Goal: Navigation & Orientation: Find specific page/section

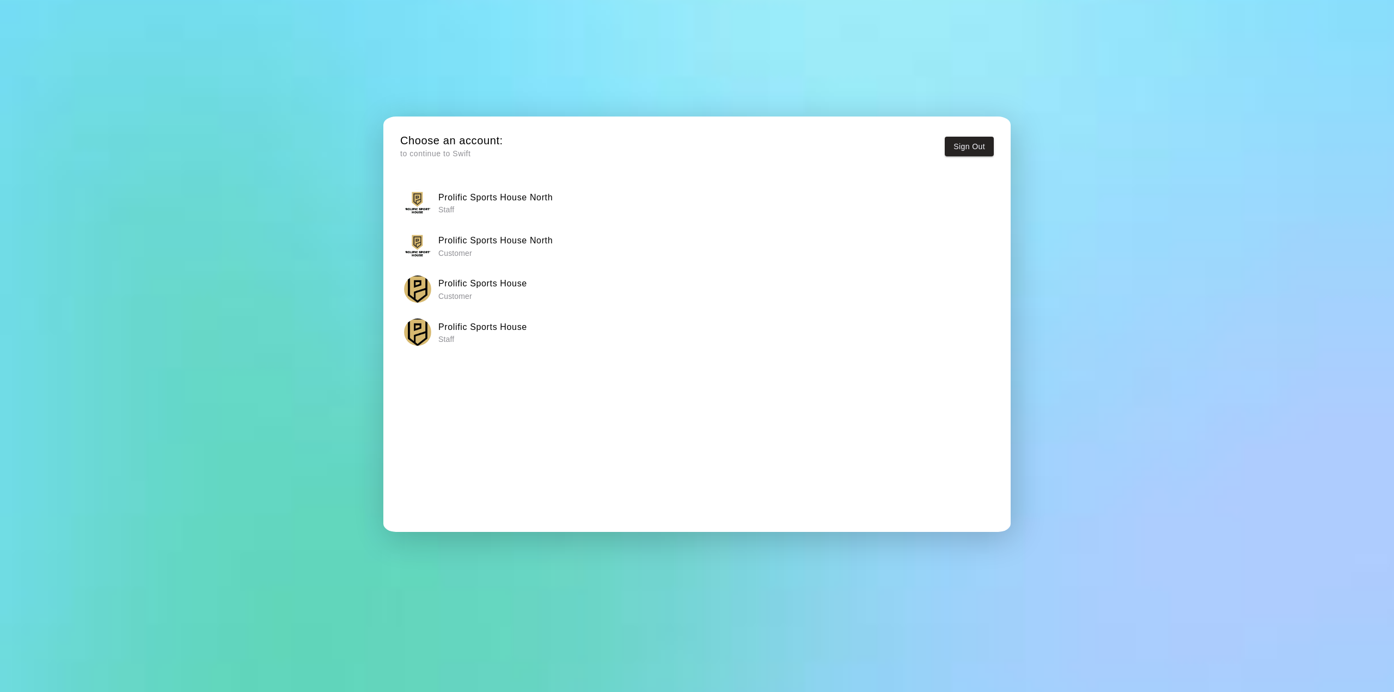
click at [471, 339] on p "Staff" at bounding box center [482, 339] width 89 height 11
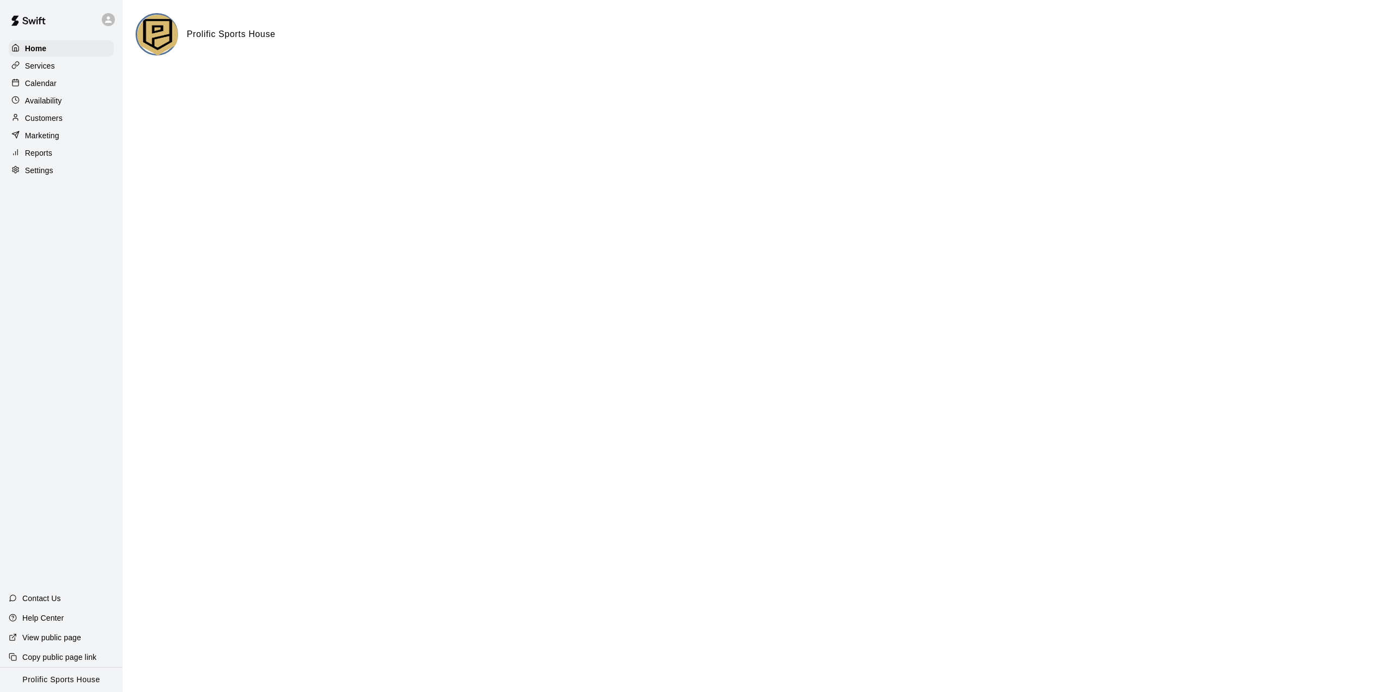
click at [51, 141] on p "Marketing" at bounding box center [42, 135] width 34 height 11
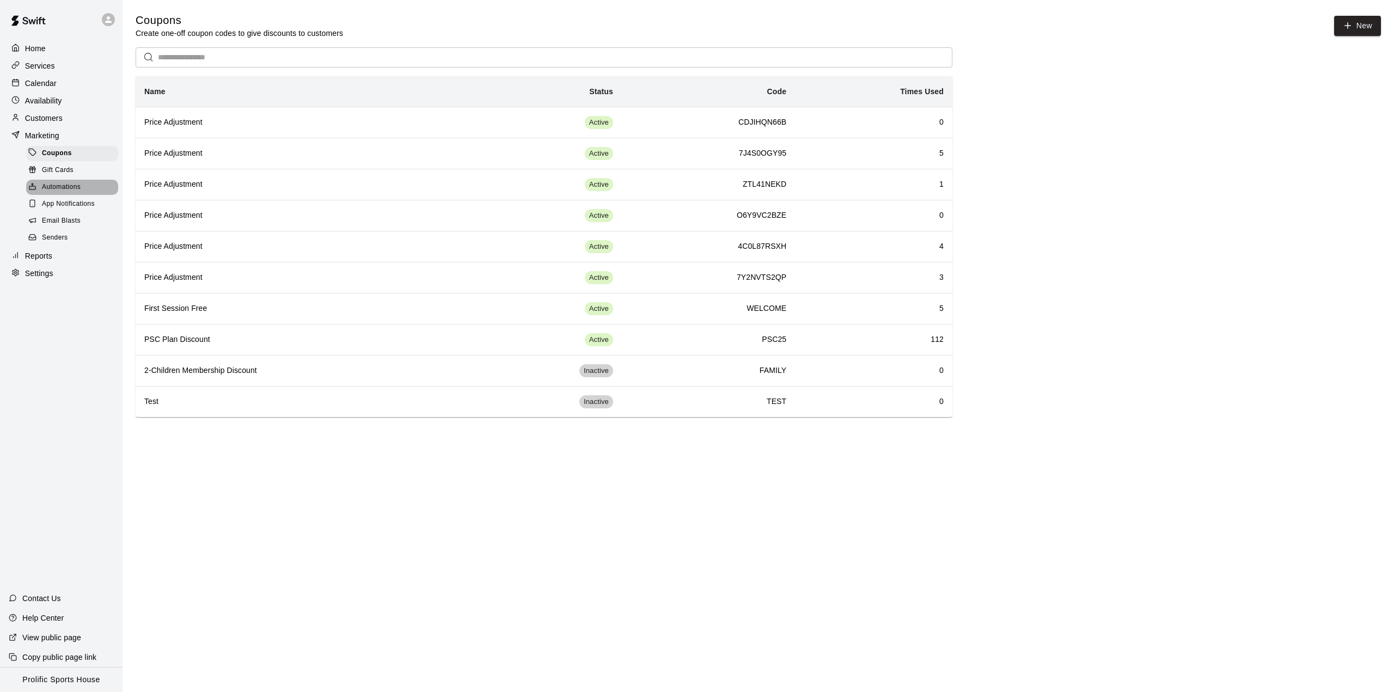
click at [82, 194] on div "Automations" at bounding box center [72, 187] width 92 height 15
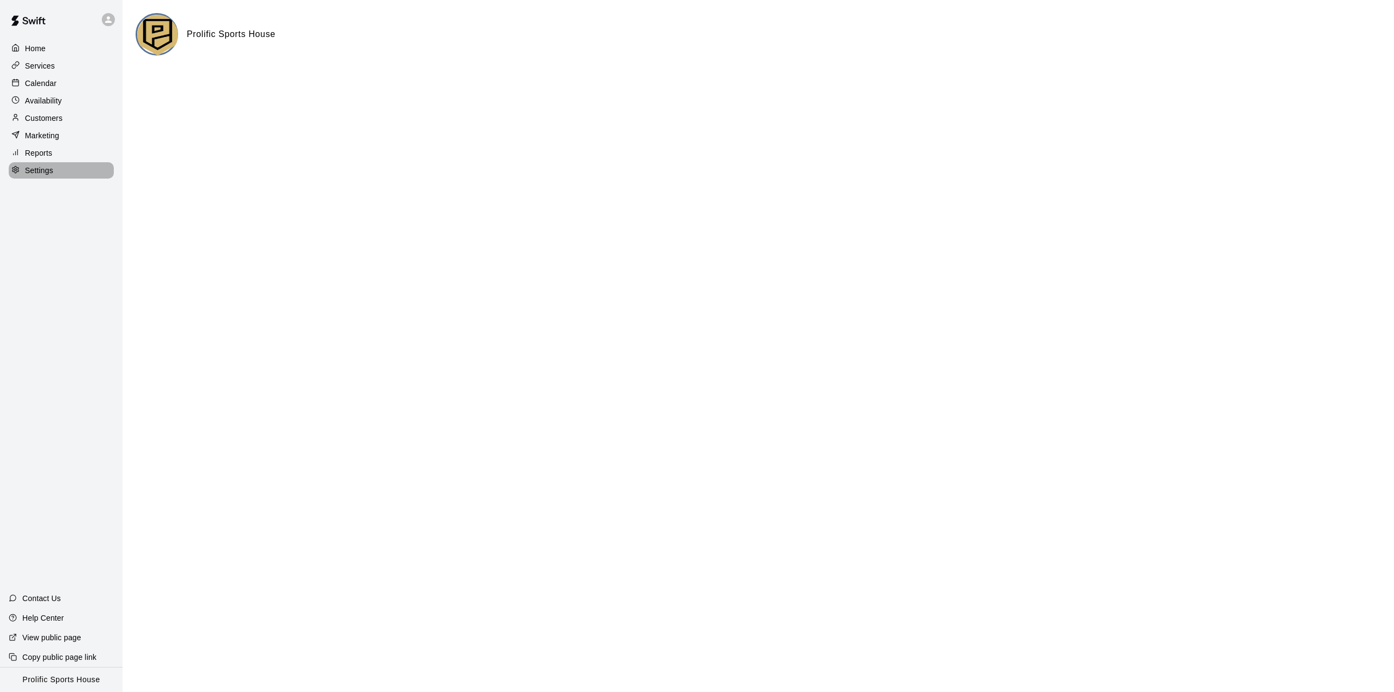
click at [57, 173] on div "Settings" at bounding box center [61, 170] width 105 height 16
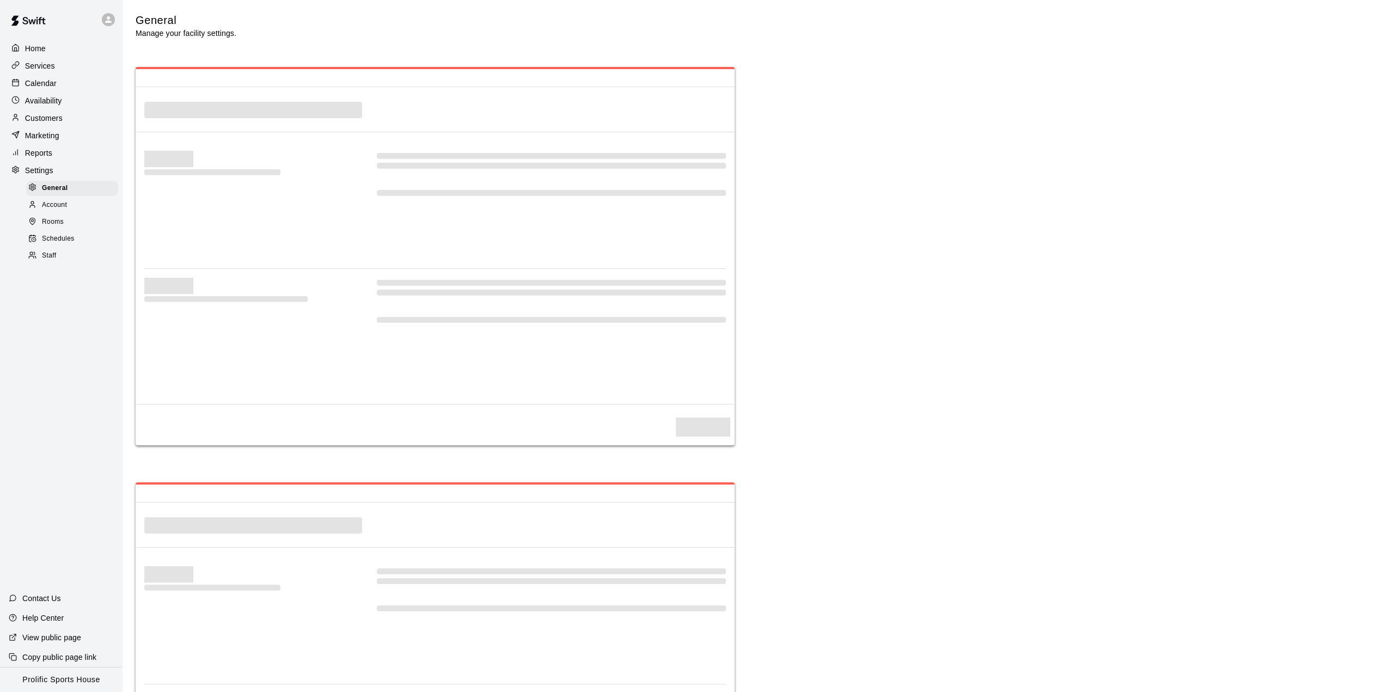
select select "**"
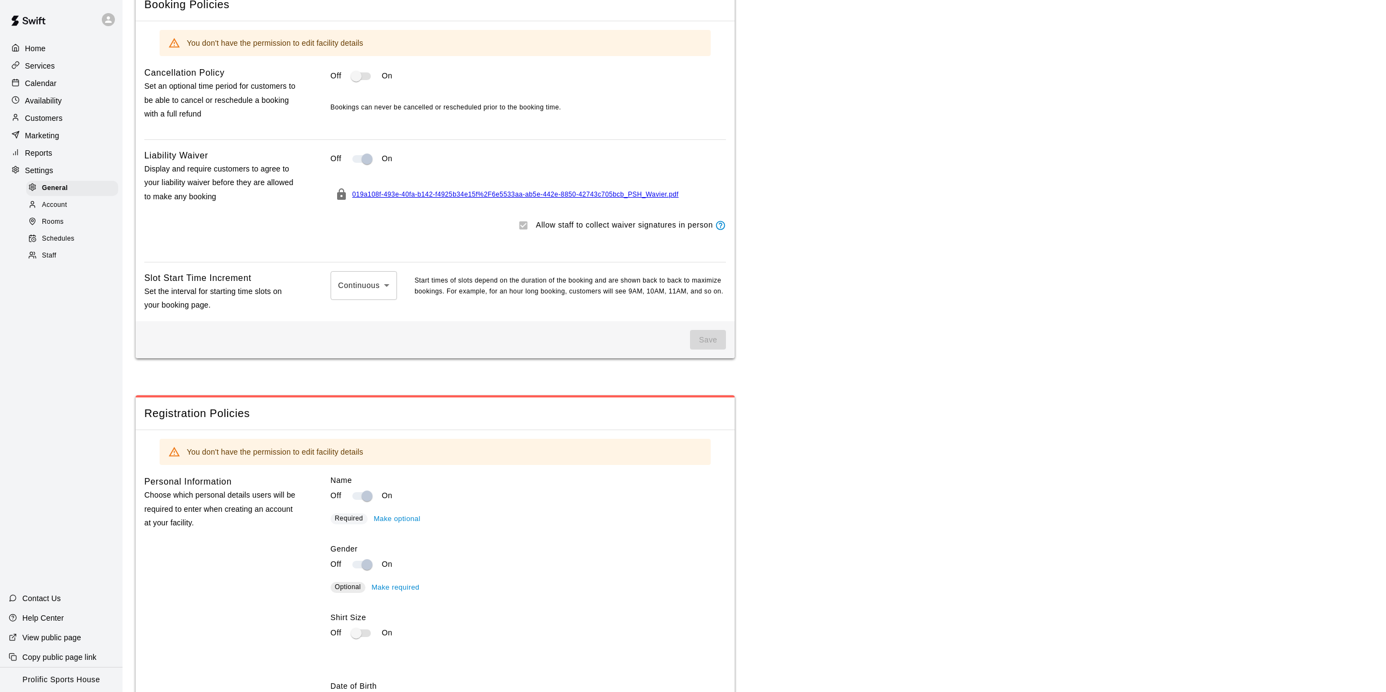
scroll to position [1144, 0]
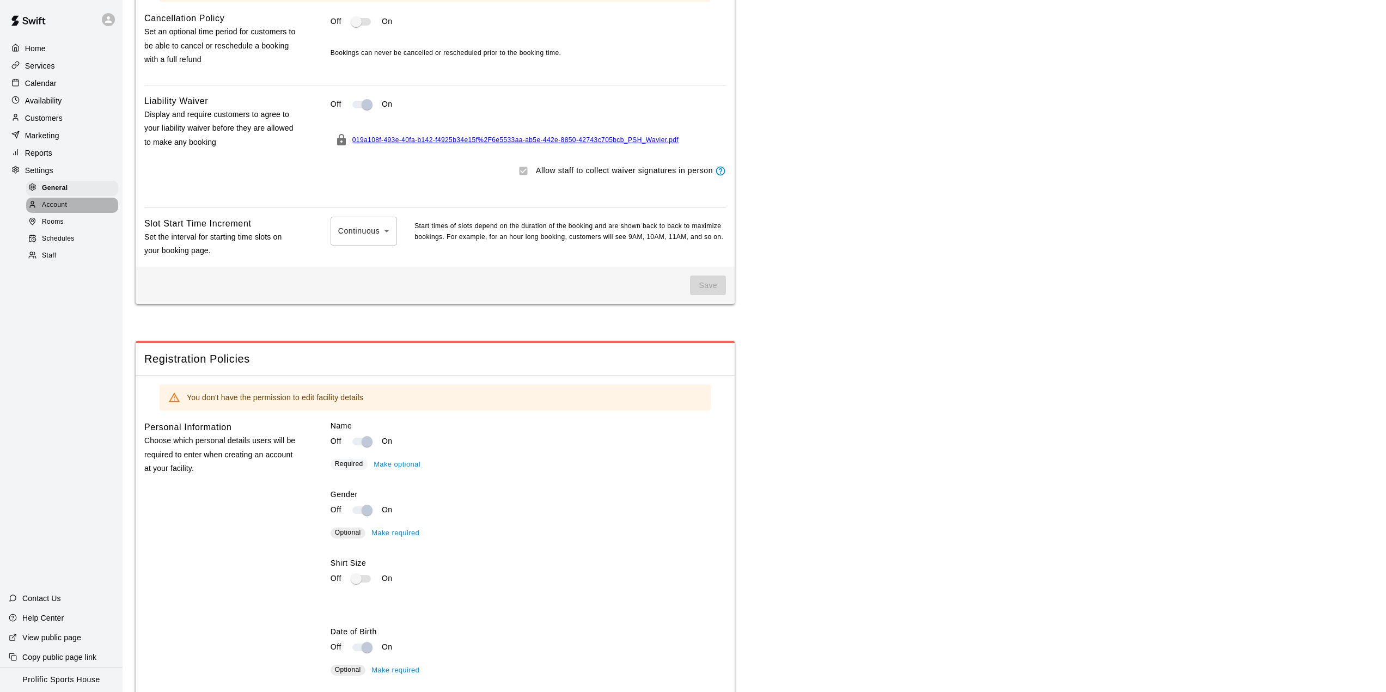
click at [88, 209] on div "Account" at bounding box center [72, 205] width 92 height 15
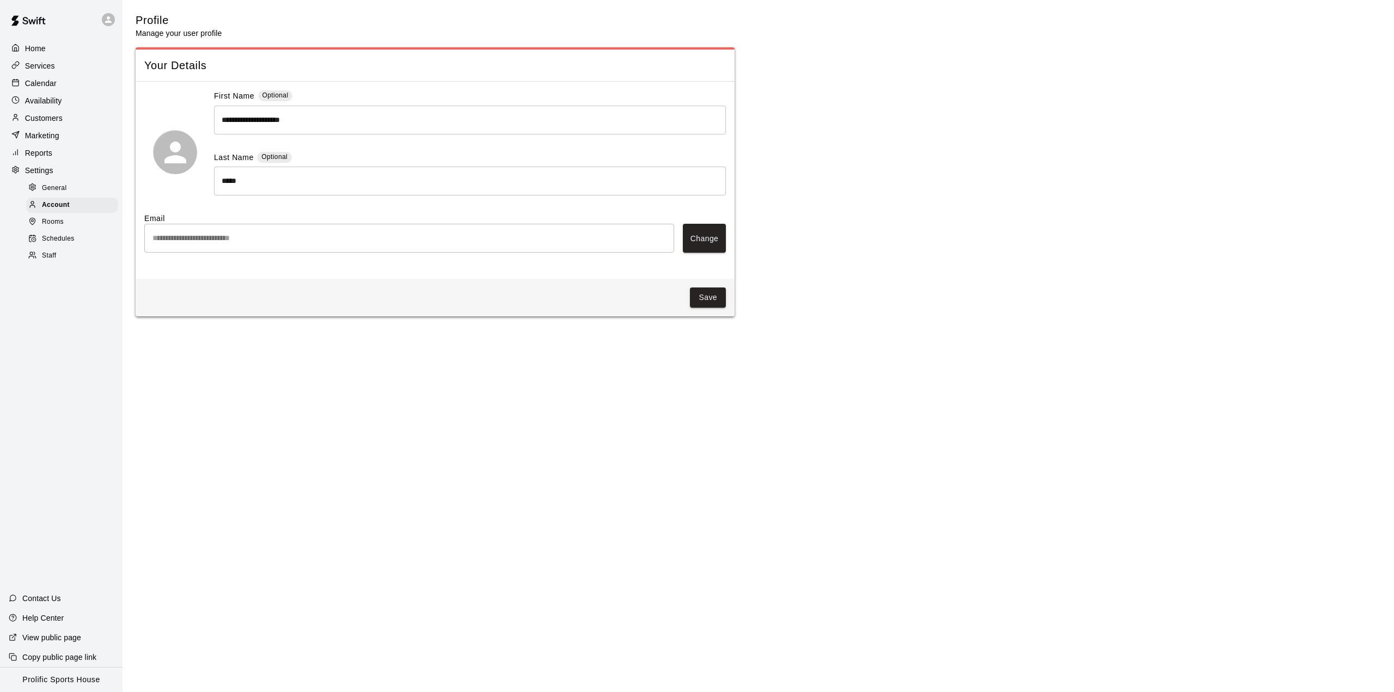
click at [95, 193] on div "General" at bounding box center [72, 188] width 92 height 15
select select "**"
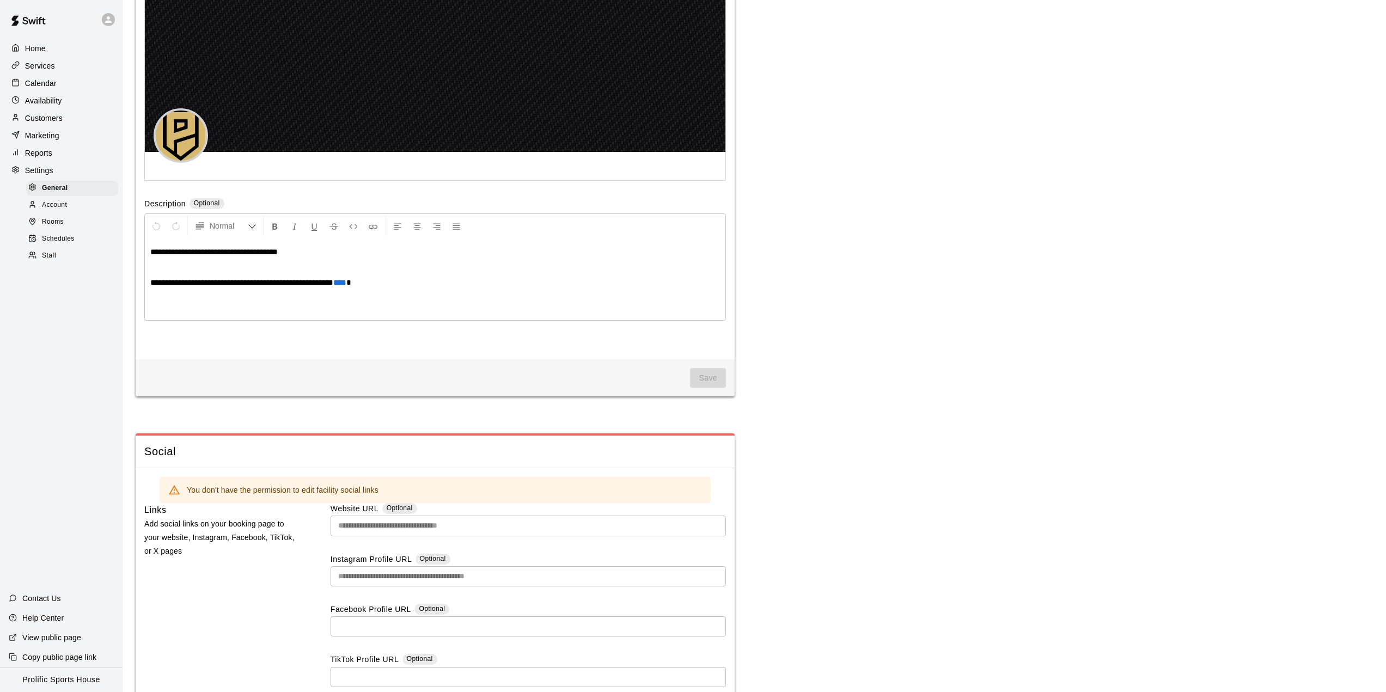
scroll to position [2575, 0]
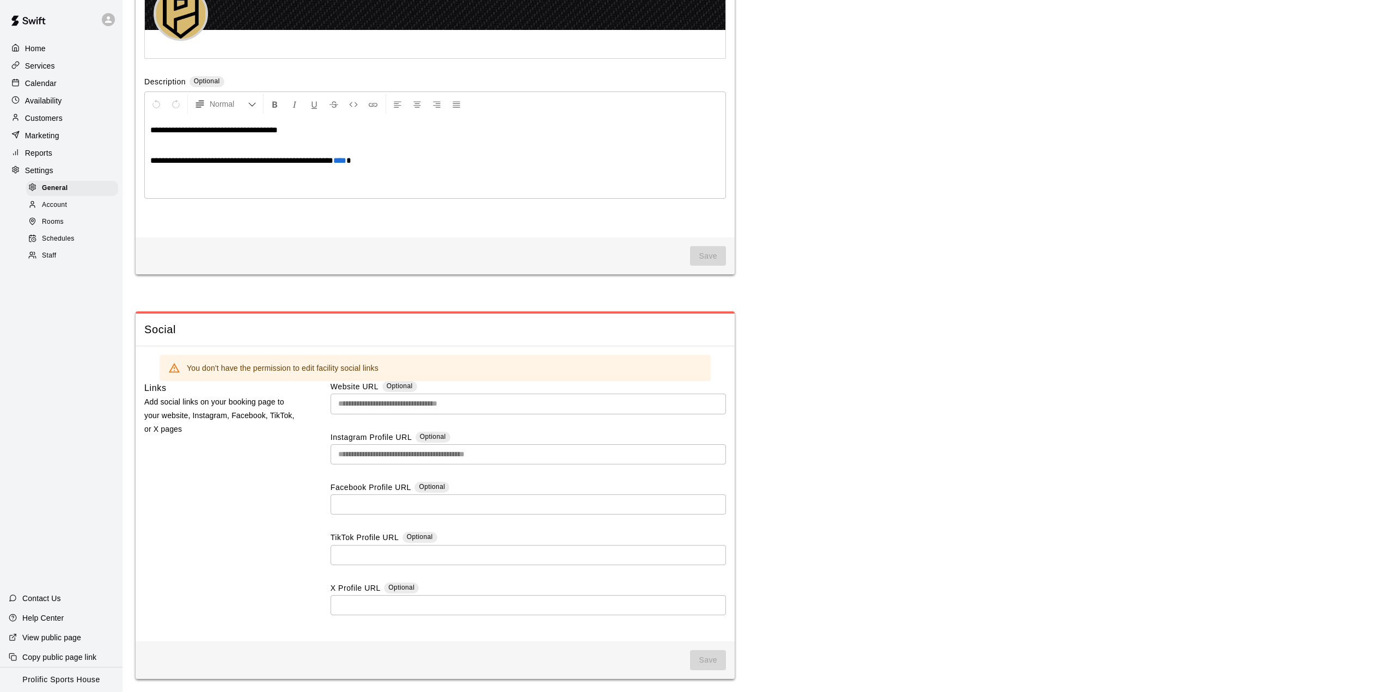
click at [89, 228] on div "Rooms" at bounding box center [72, 222] width 92 height 15
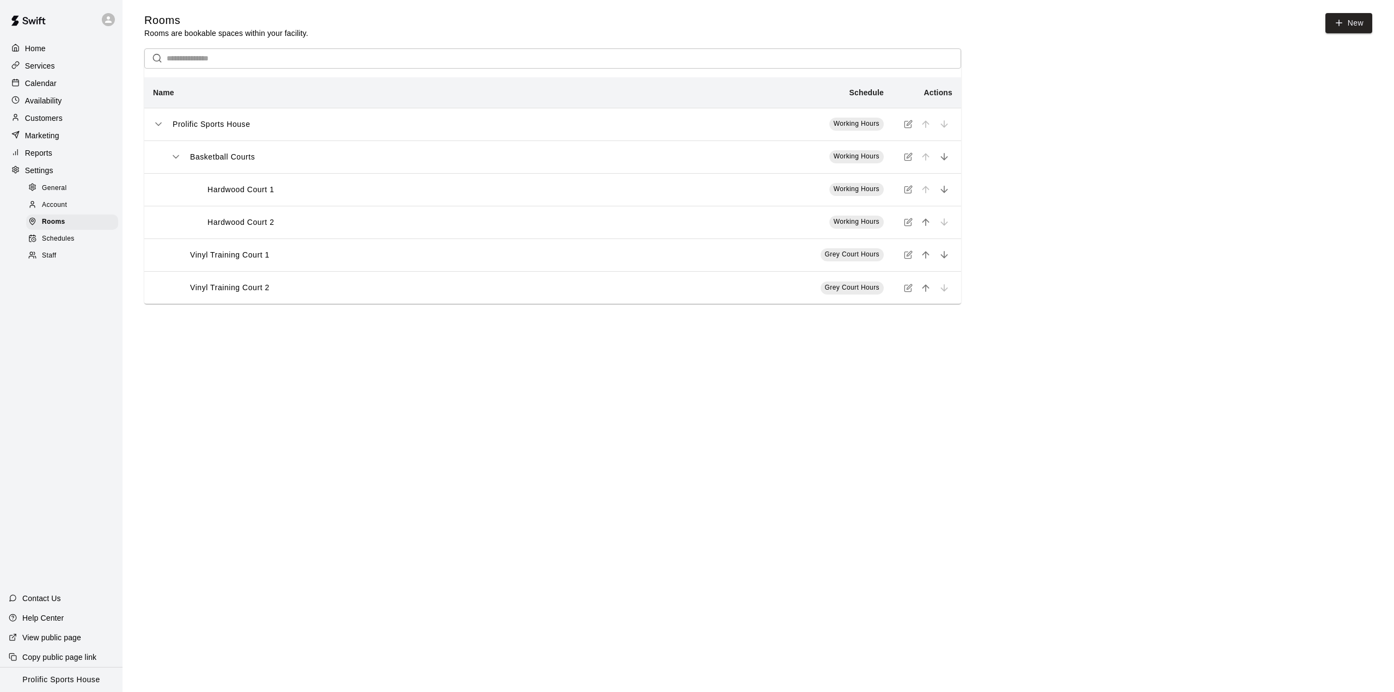
click at [80, 246] on div "Schedules" at bounding box center [72, 238] width 92 height 15
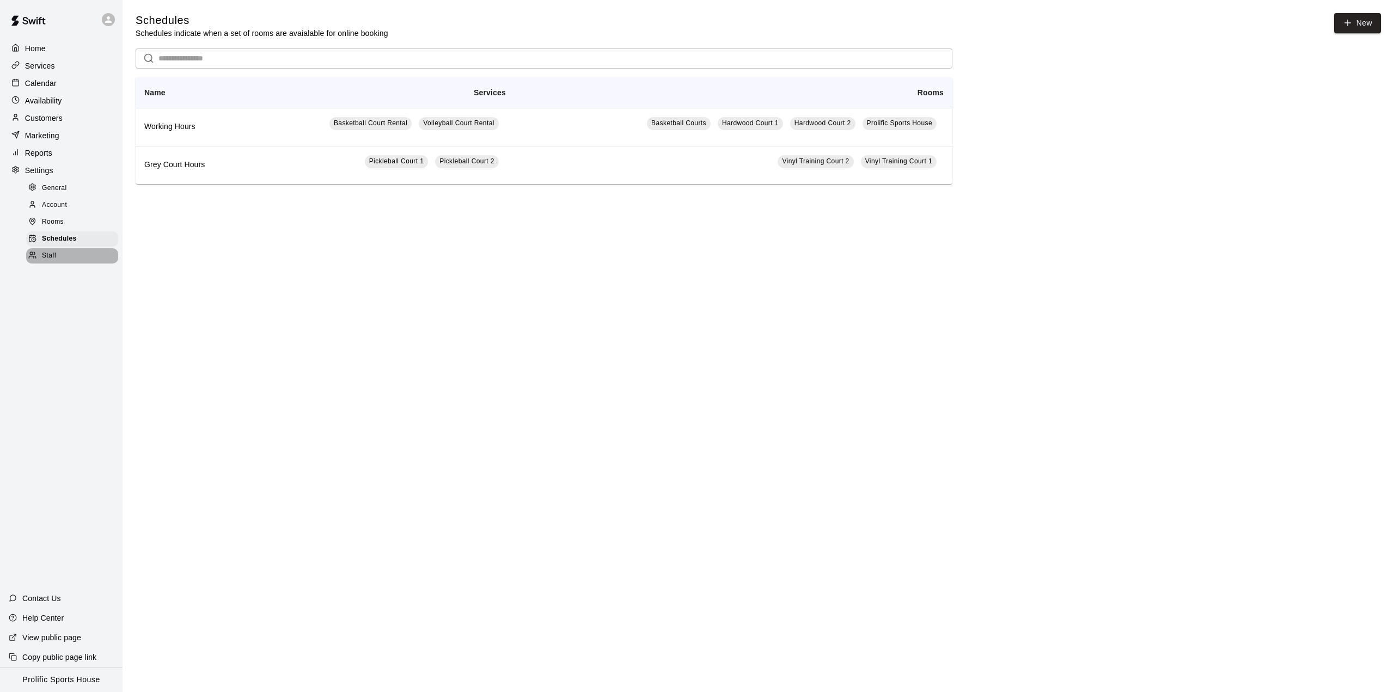
click at [70, 264] on div "Staff" at bounding box center [72, 255] width 92 height 15
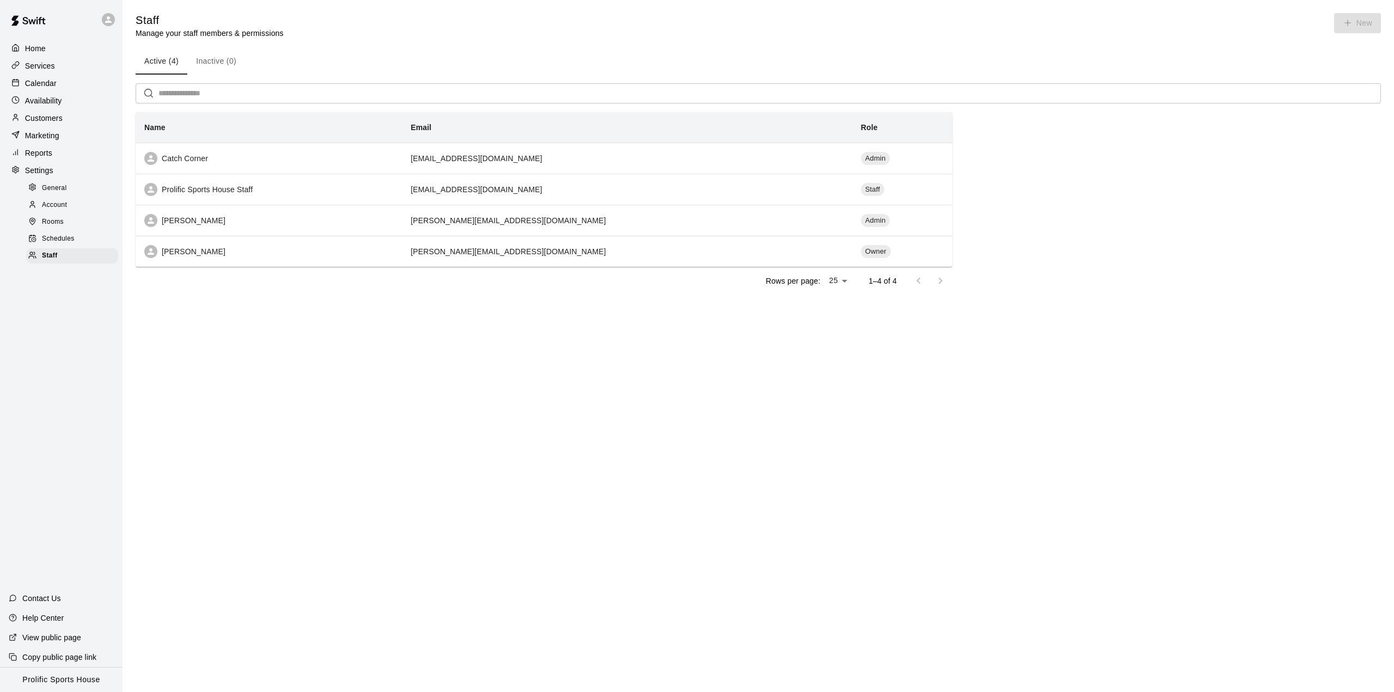
click at [59, 57] on div "Home Services Calendar Availability Customers Marketing Reports Settings Genera…" at bounding box center [61, 151] width 123 height 225
click at [65, 63] on div "Services" at bounding box center [61, 66] width 105 height 16
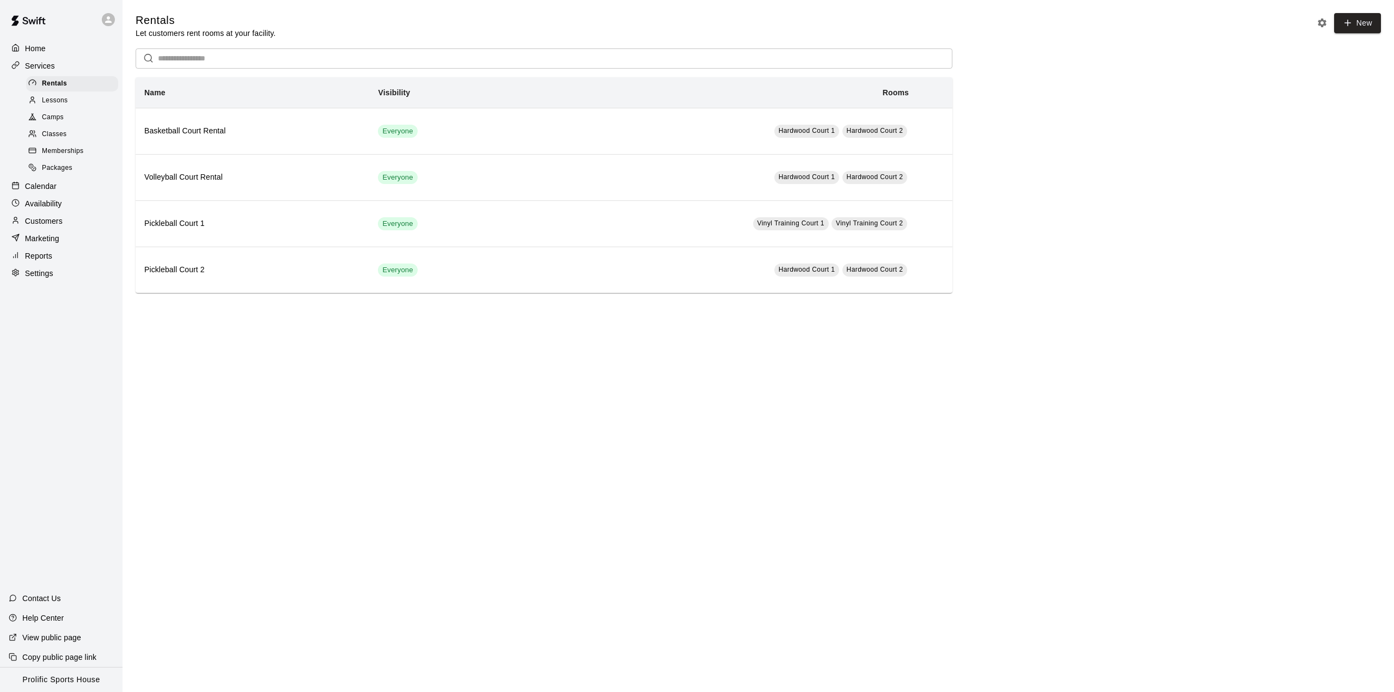
click at [59, 172] on span "Packages" at bounding box center [57, 168] width 30 height 11
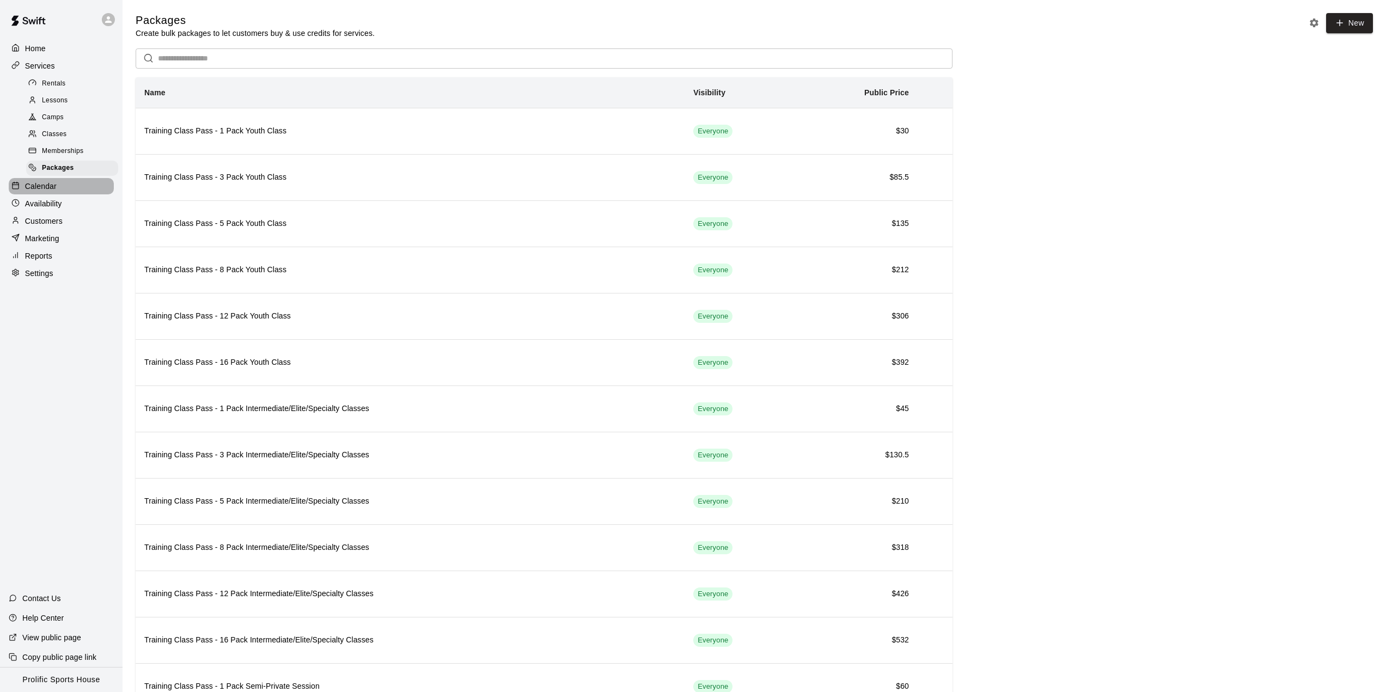
click at [51, 192] on p "Calendar" at bounding box center [41, 186] width 32 height 11
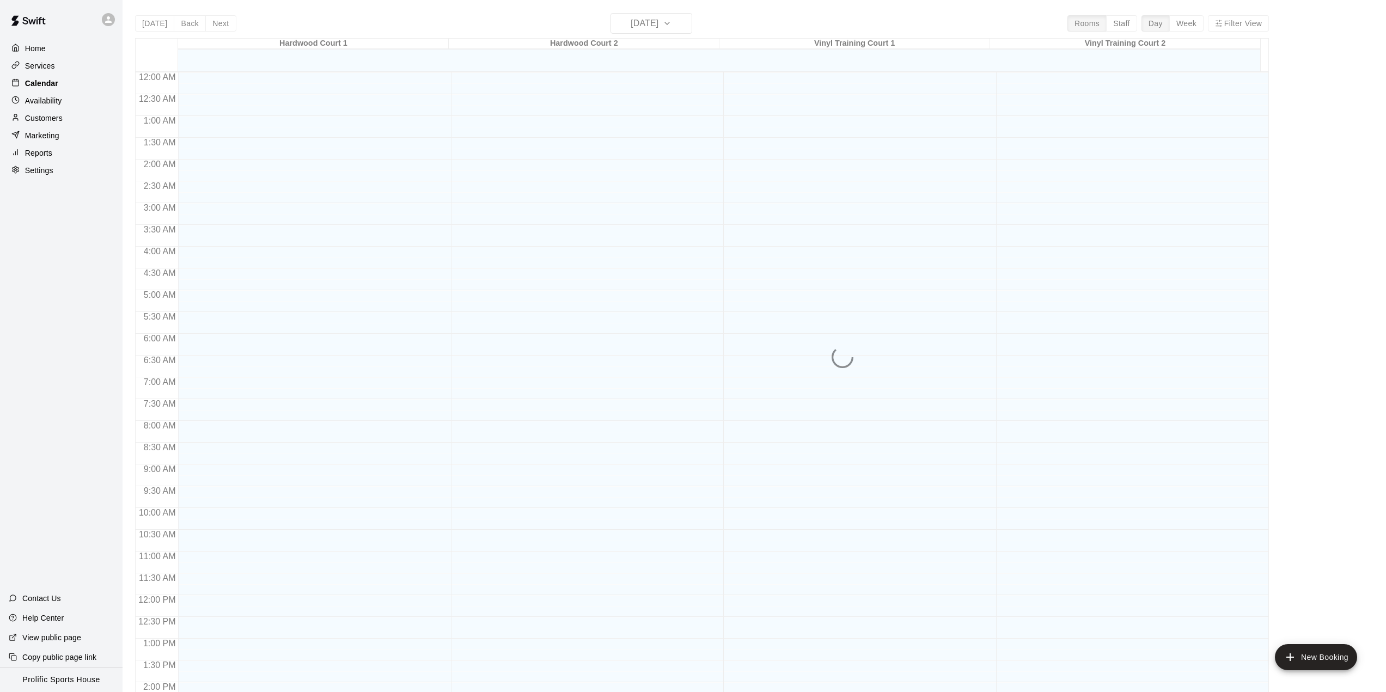
scroll to position [381, 0]
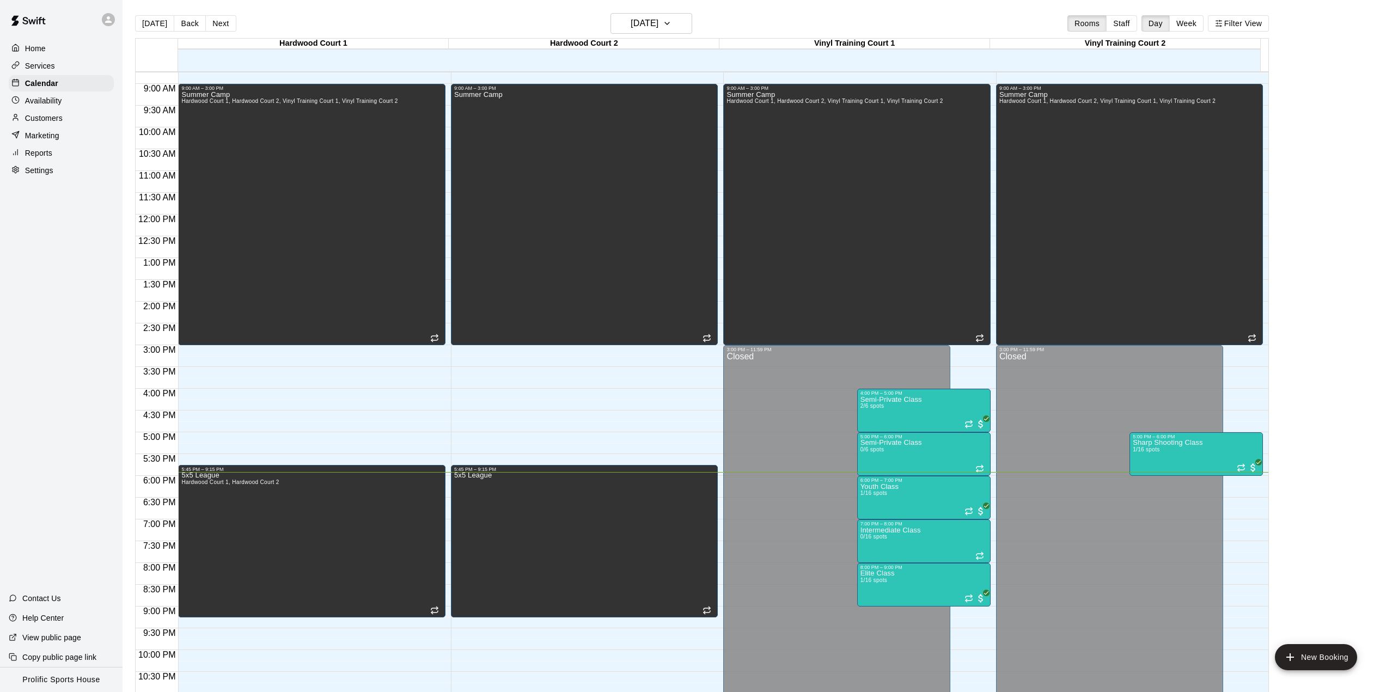
click at [58, 97] on p "Availability" at bounding box center [43, 100] width 37 height 11
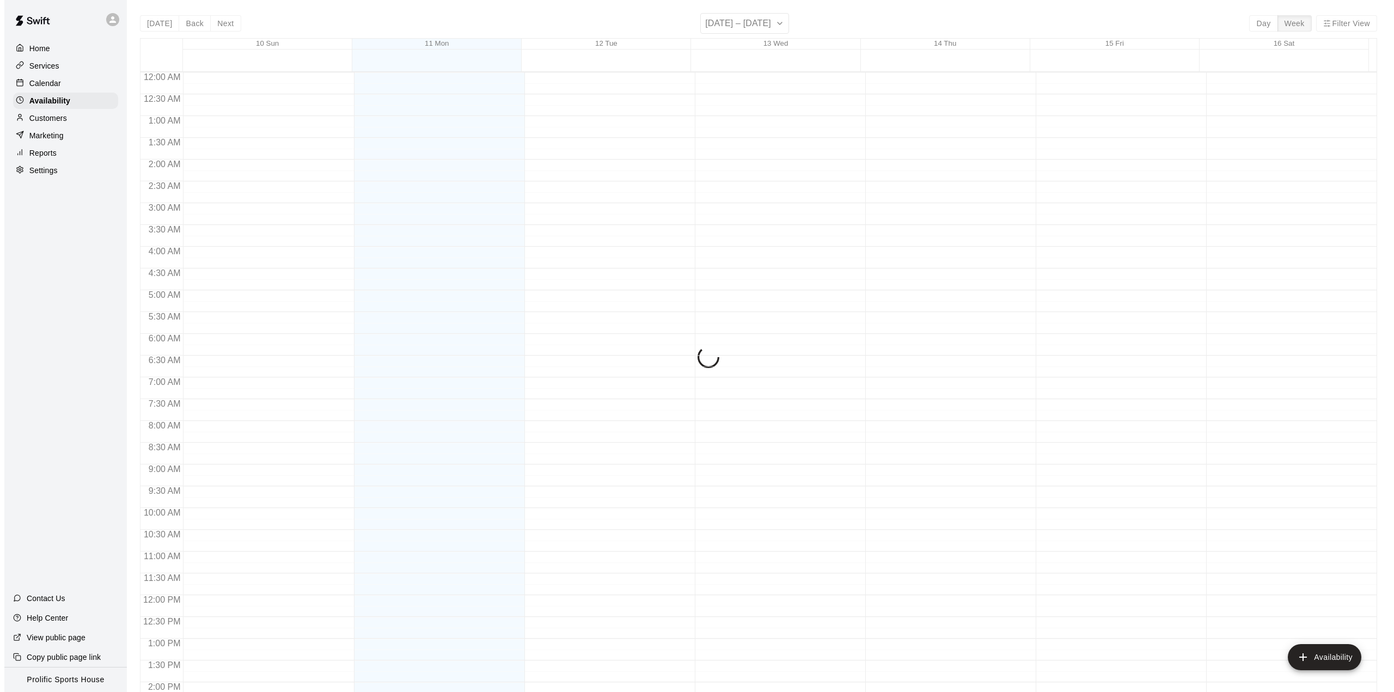
scroll to position [414, 0]
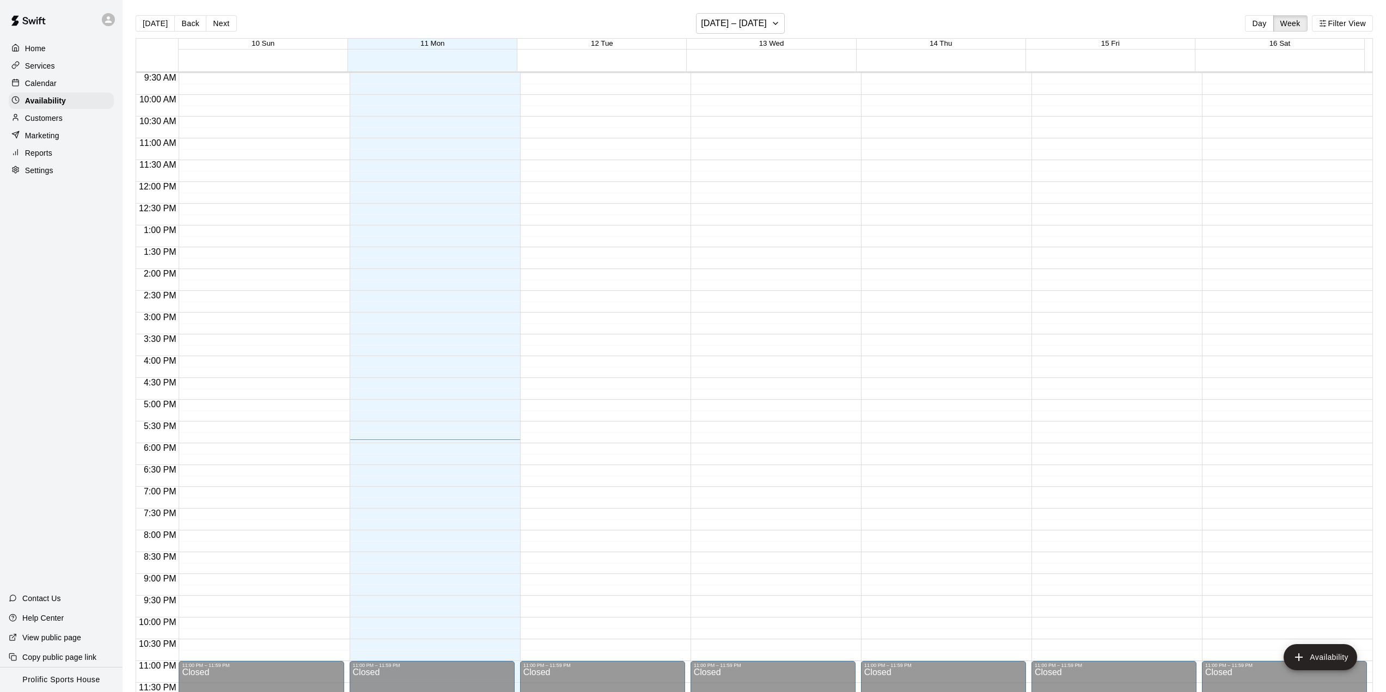
click at [53, 123] on p "Customers" at bounding box center [44, 118] width 38 height 11
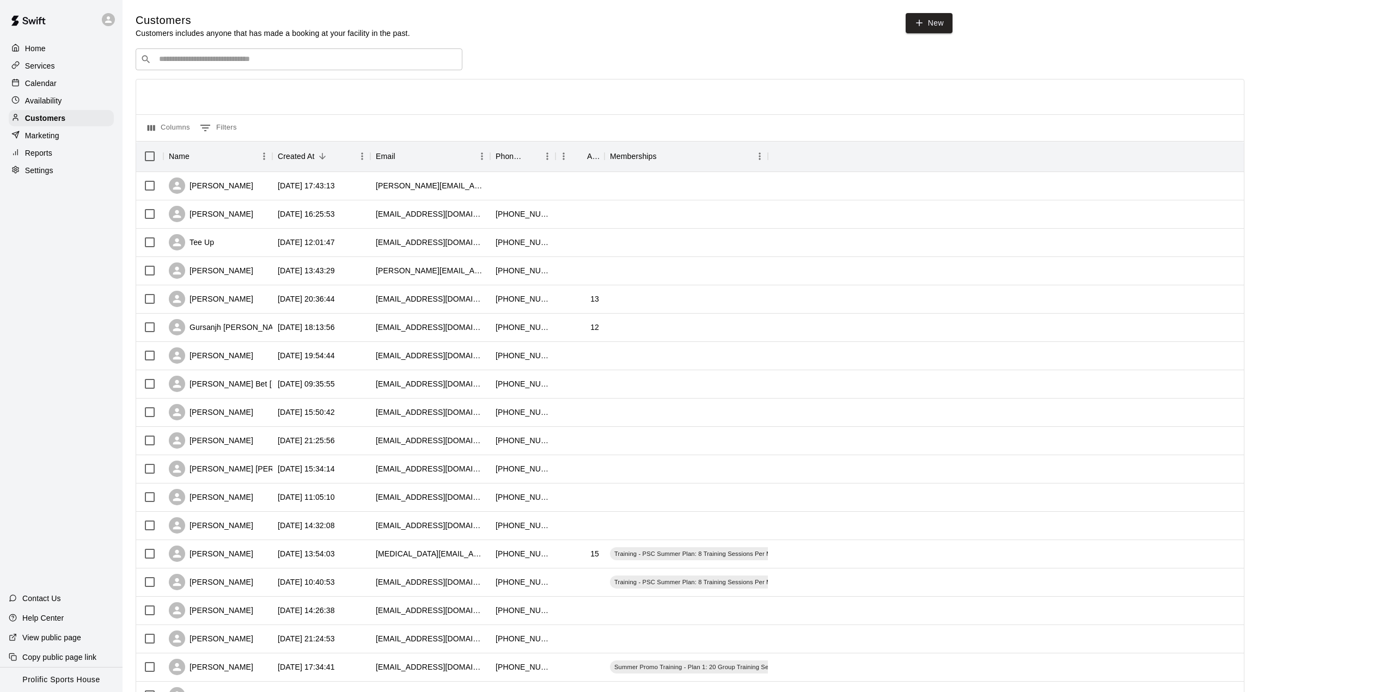
click at [50, 138] on p "Marketing" at bounding box center [42, 135] width 34 height 11
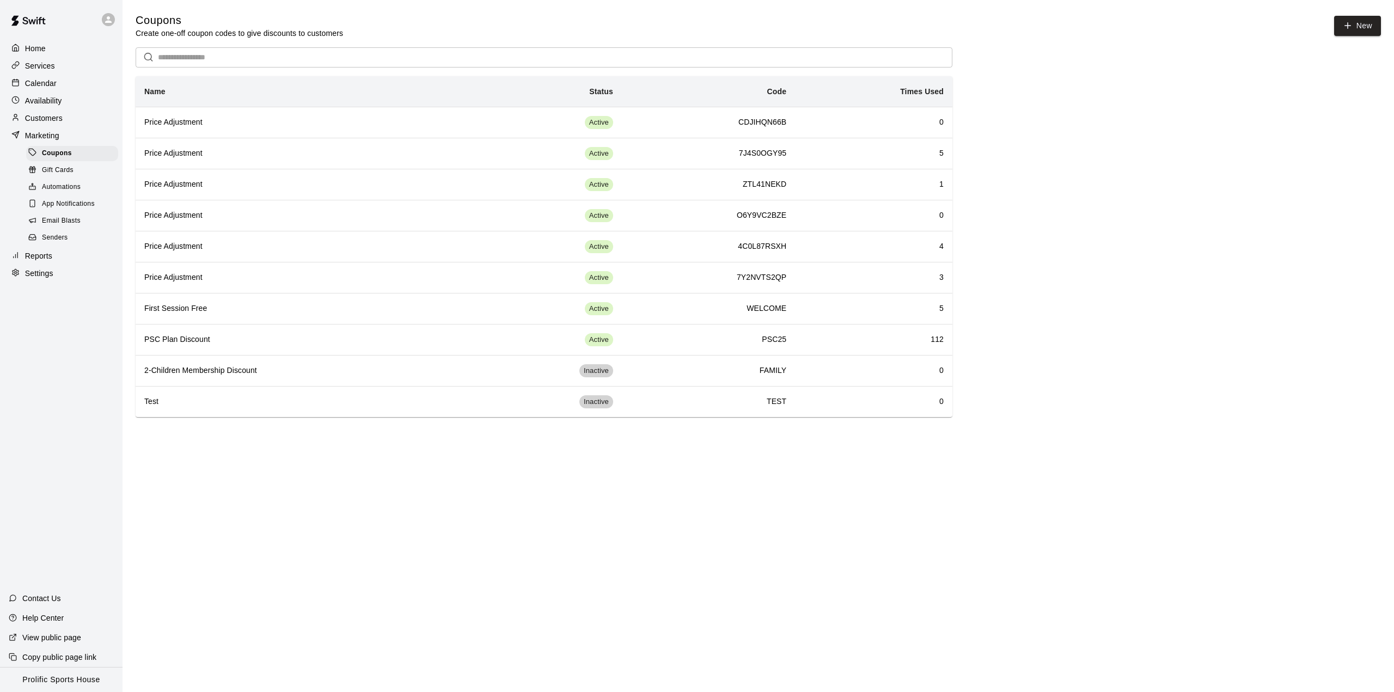
click at [82, 190] on div "Automations" at bounding box center [72, 187] width 92 height 15
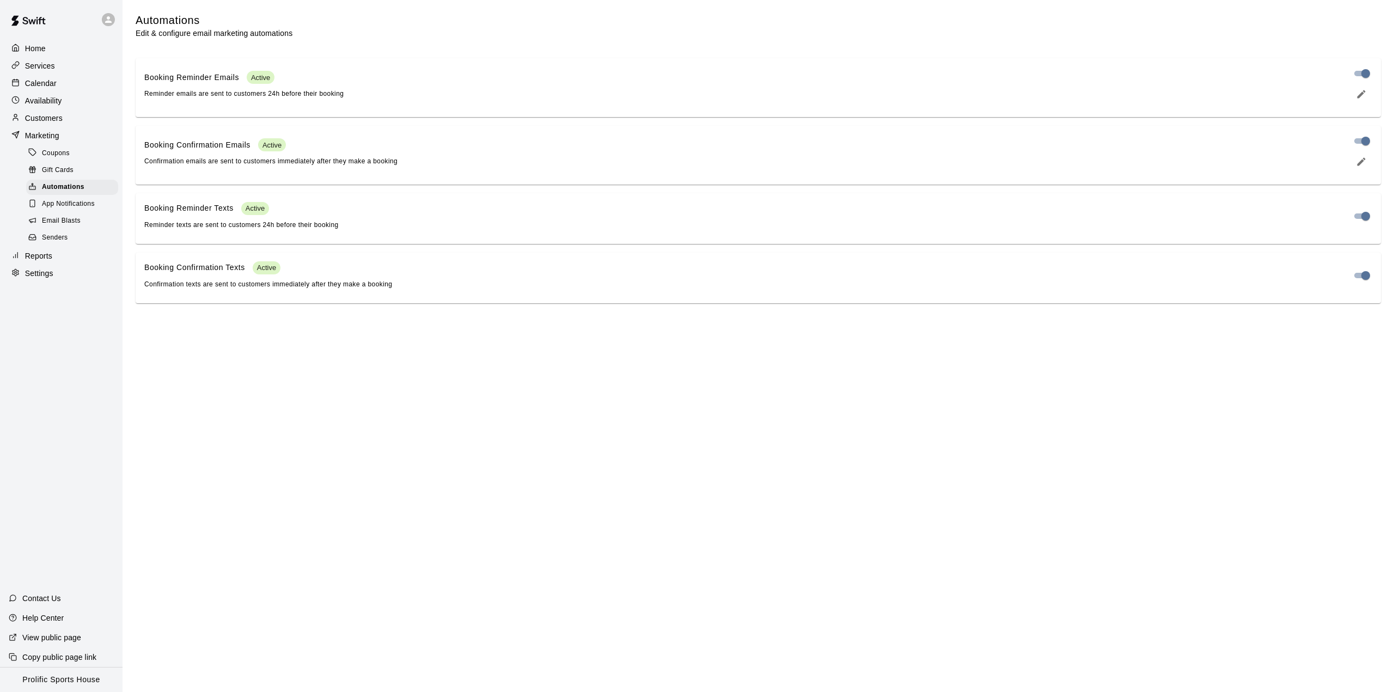
click at [63, 242] on span "Senders" at bounding box center [55, 238] width 26 height 11
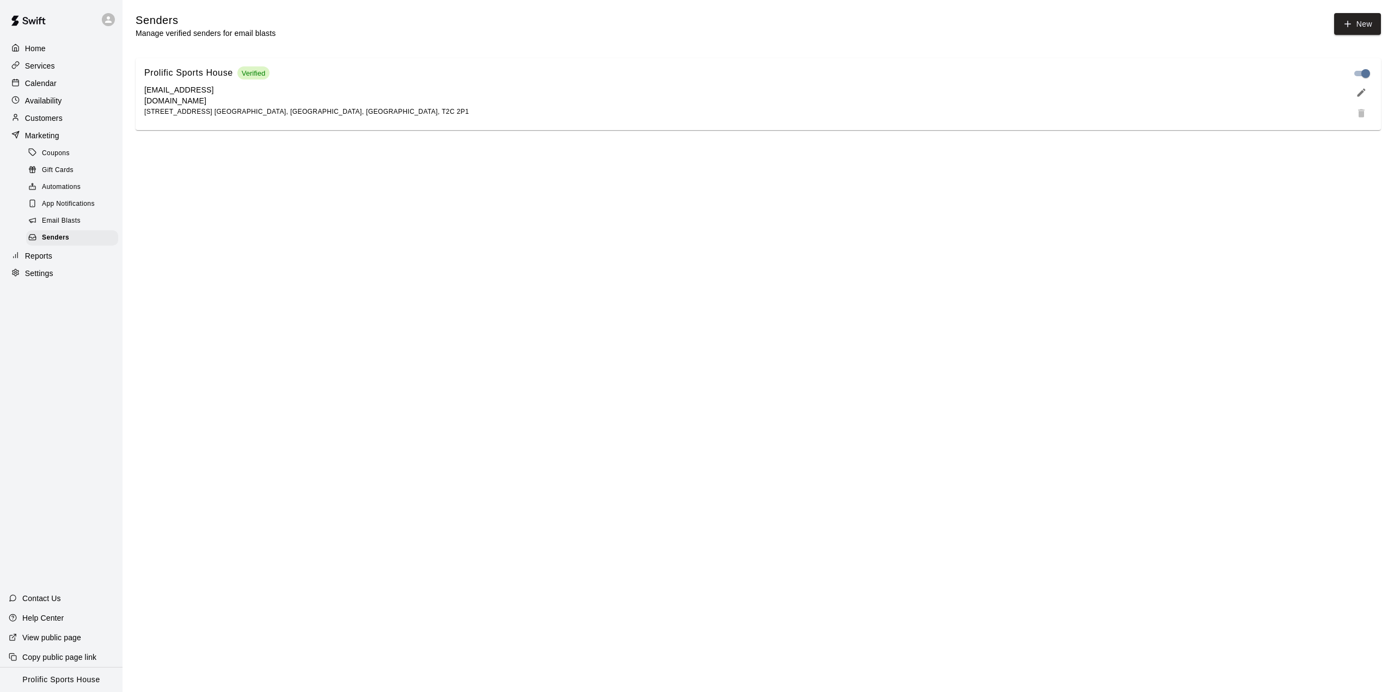
click at [69, 227] on span "Email Blasts" at bounding box center [61, 221] width 39 height 11
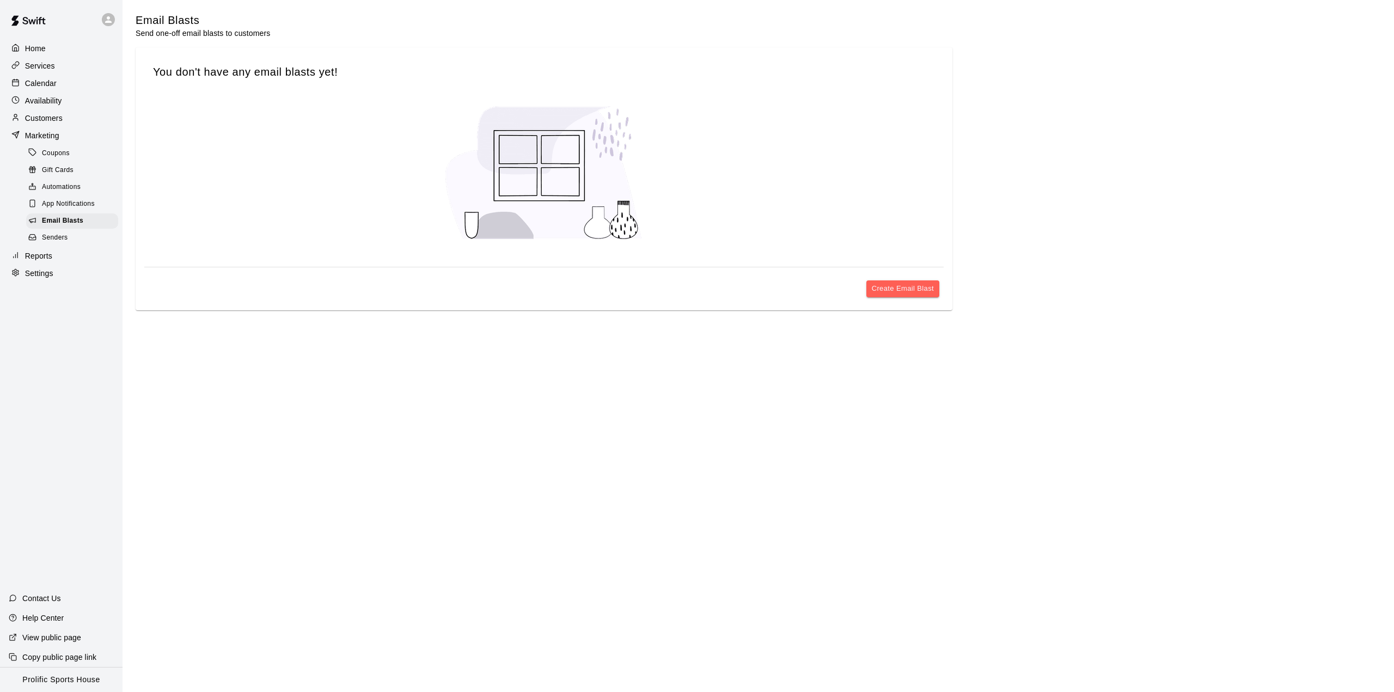
click at [63, 209] on span "App Notifications" at bounding box center [68, 204] width 53 height 11
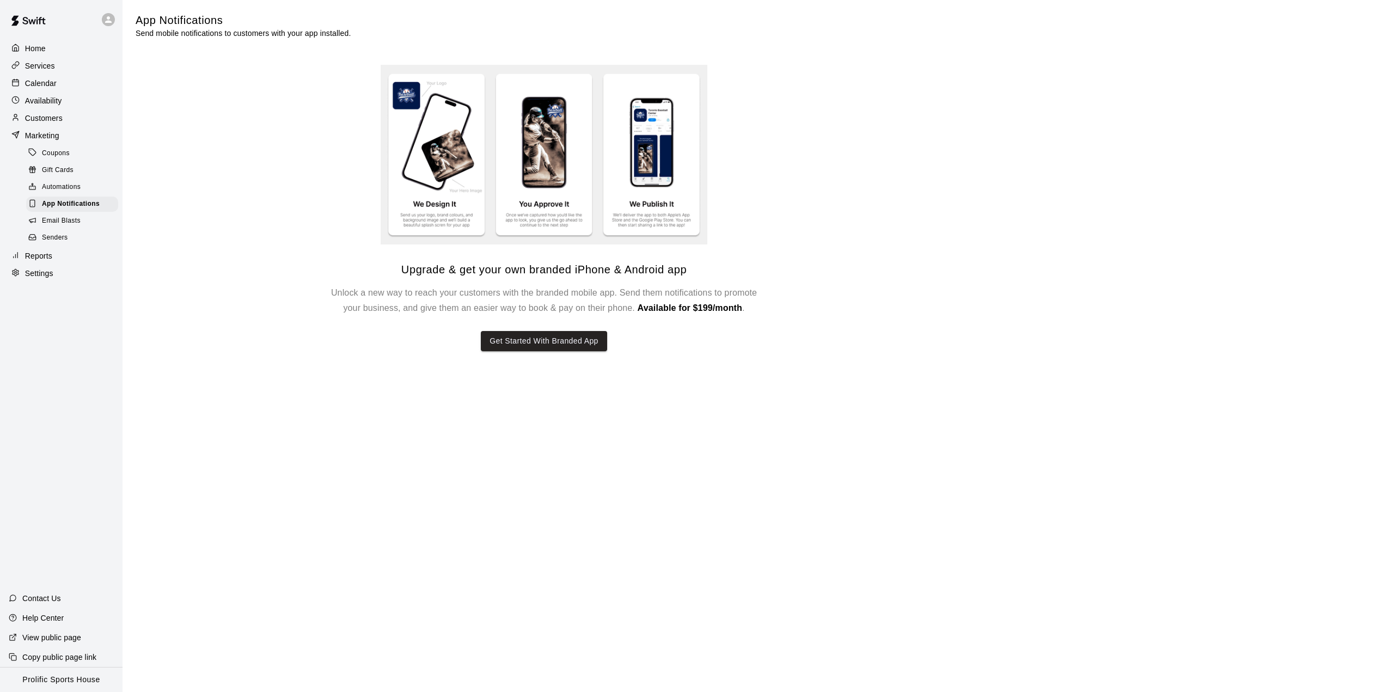
click at [63, 173] on span "Gift Cards" at bounding box center [58, 170] width 32 height 11
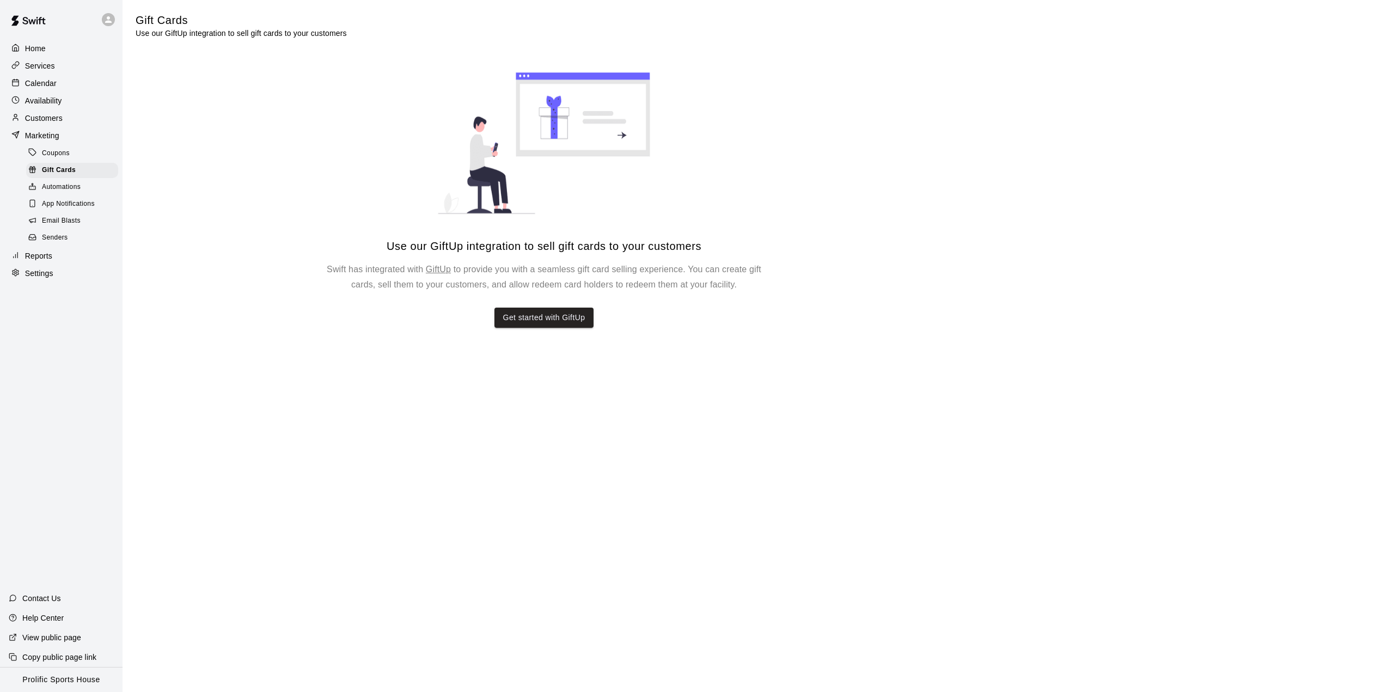
click at [60, 159] on span "Coupons" at bounding box center [56, 153] width 28 height 11
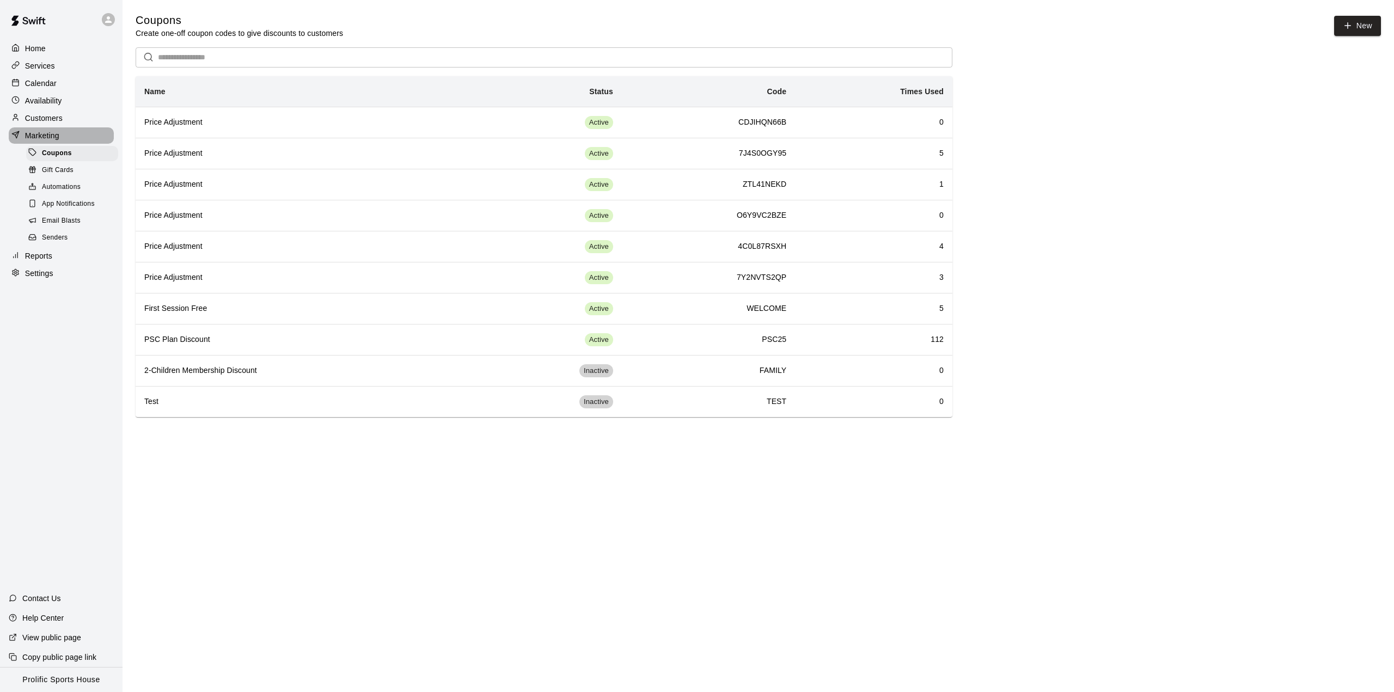
click at [54, 141] on p "Marketing" at bounding box center [42, 135] width 34 height 11
click at [41, 273] on div "Settings" at bounding box center [61, 273] width 105 height 16
select select "**"
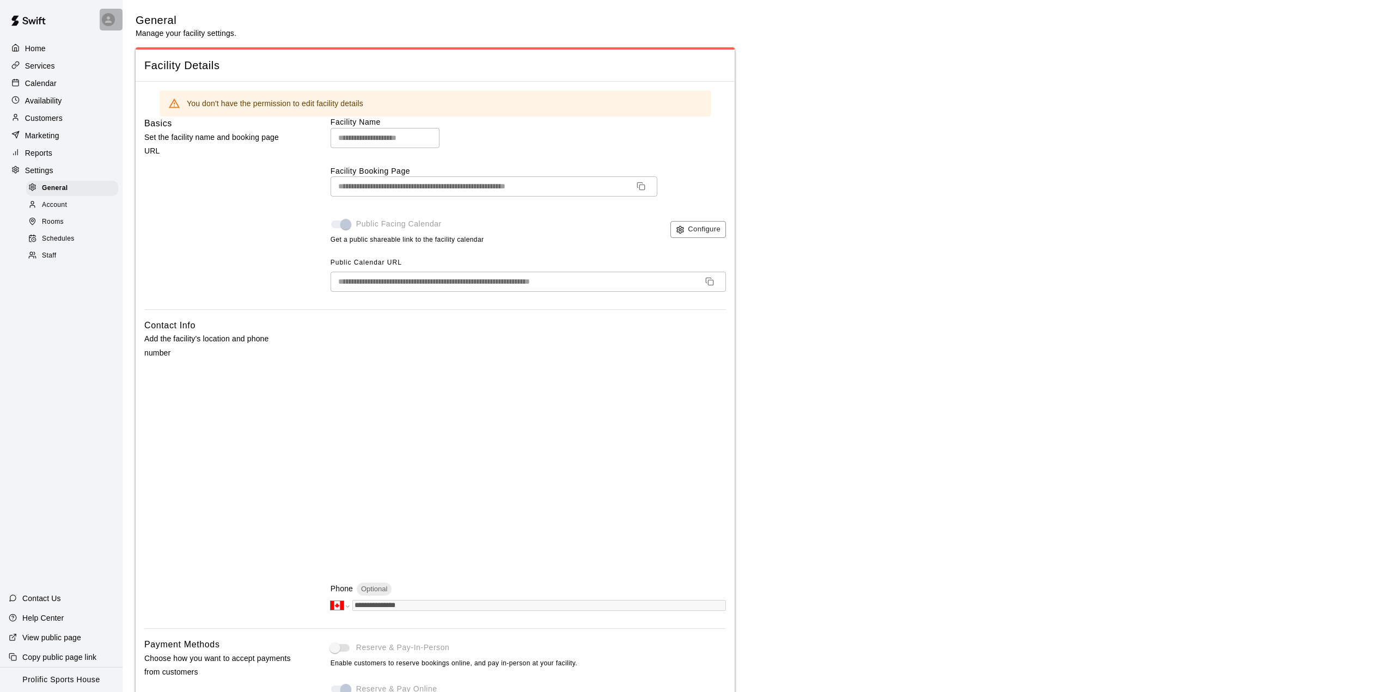
click at [111, 26] on div at bounding box center [111, 20] width 23 height 22
click at [172, 84] on p "Switch Facility" at bounding box center [149, 83] width 50 height 11
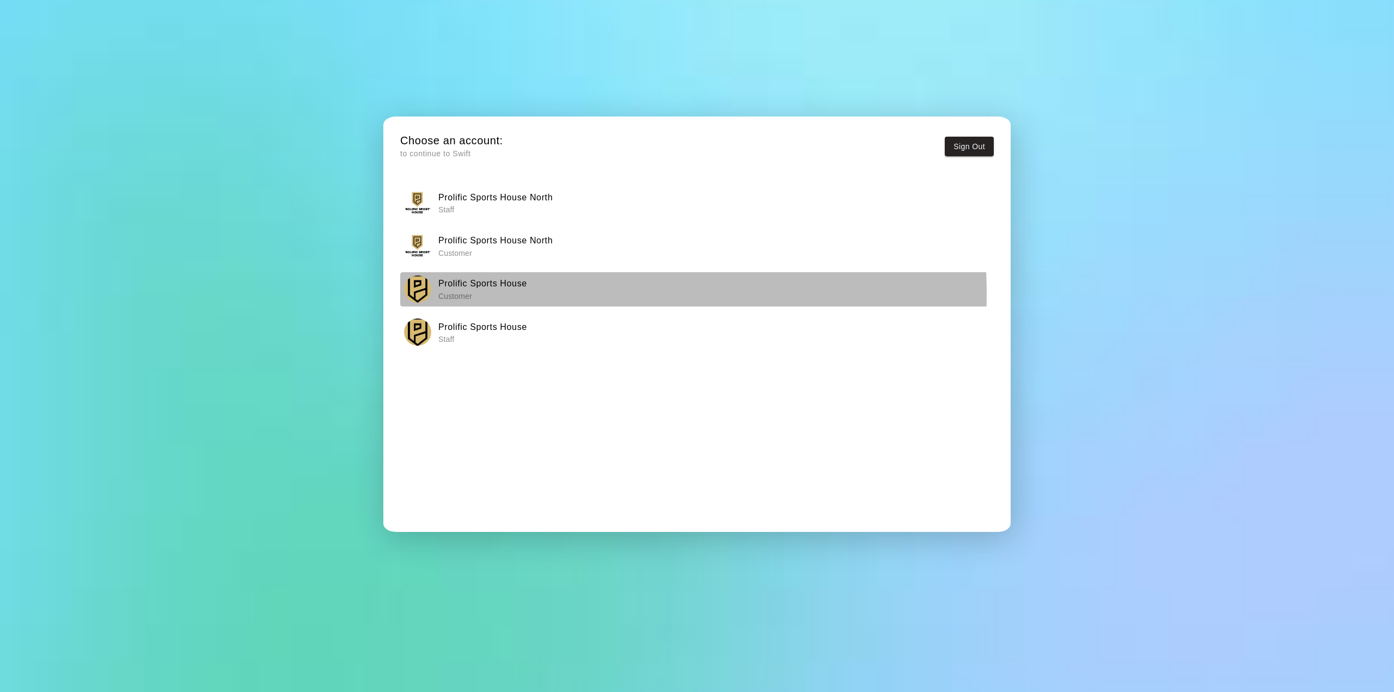
click at [510, 294] on p "Customer" at bounding box center [482, 296] width 89 height 11
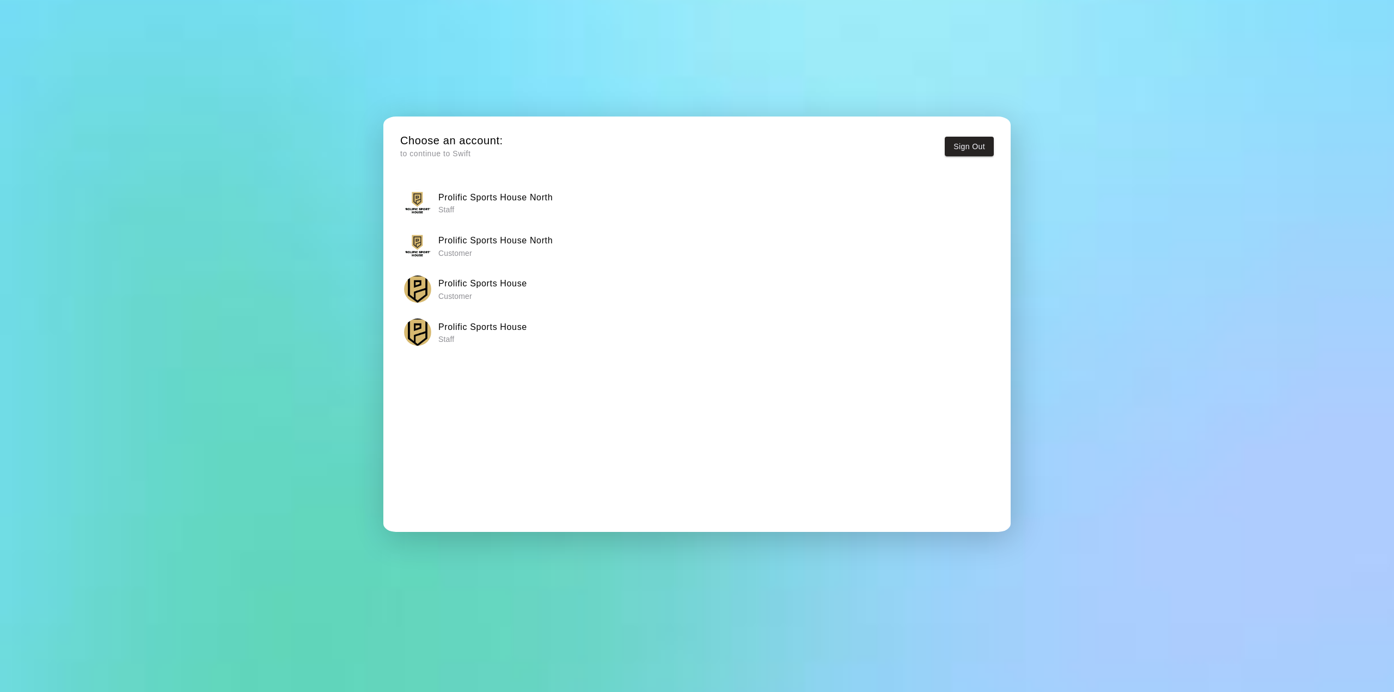
click at [500, 210] on p "Staff" at bounding box center [495, 209] width 114 height 11
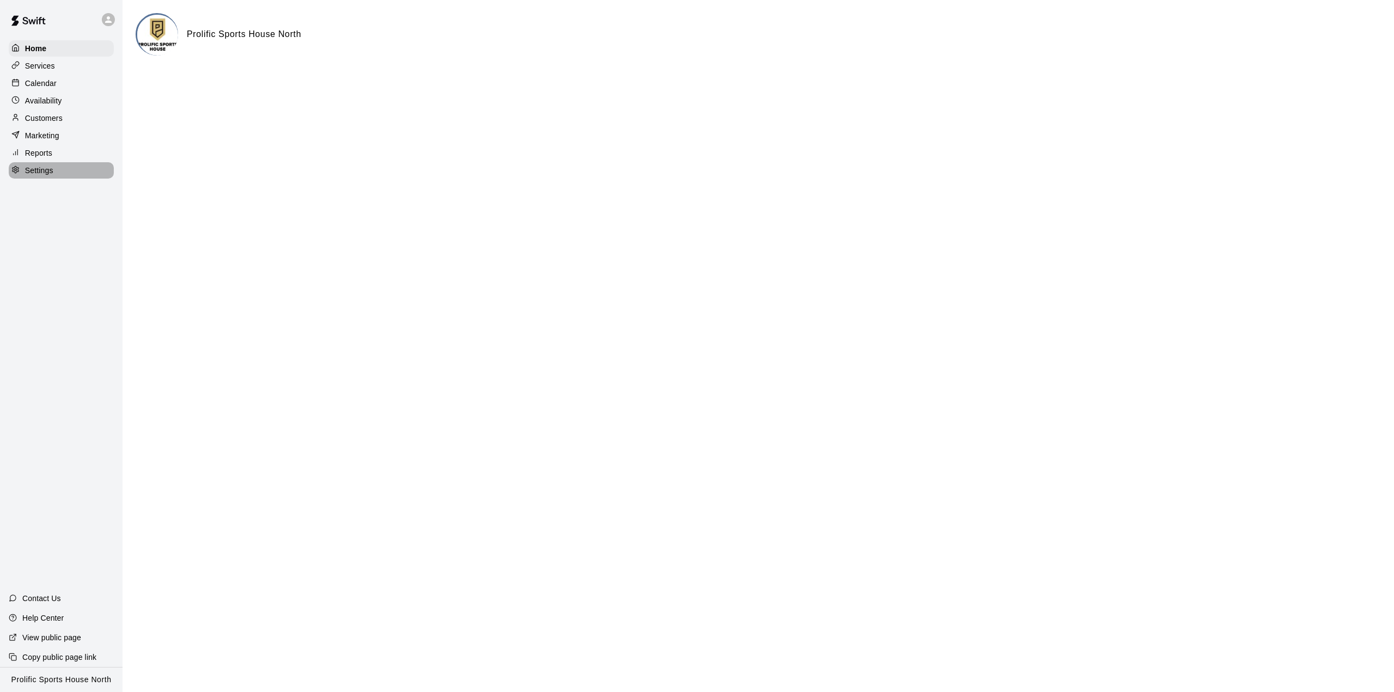
click at [60, 179] on div "Settings" at bounding box center [61, 170] width 105 height 16
select select "**"
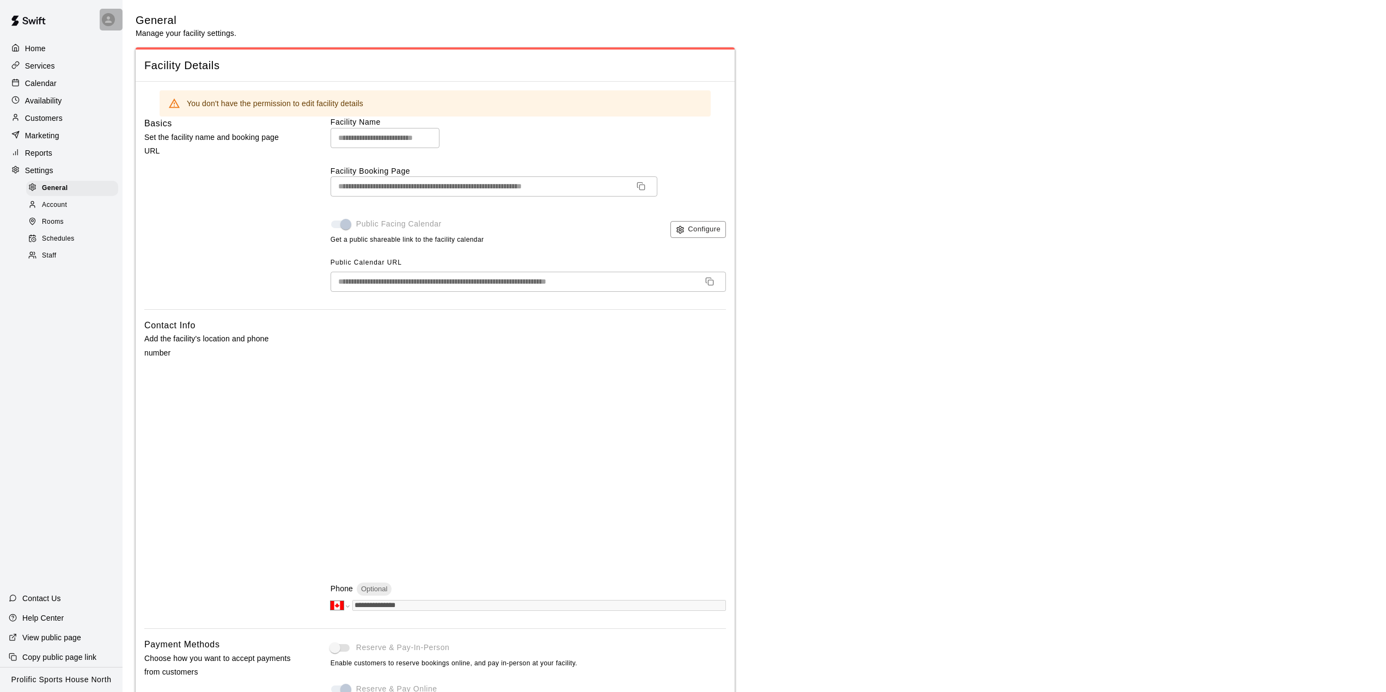
click at [105, 22] on icon at bounding box center [108, 20] width 10 height 10
click at [148, 84] on p "Switch Facility" at bounding box center [149, 83] width 50 height 11
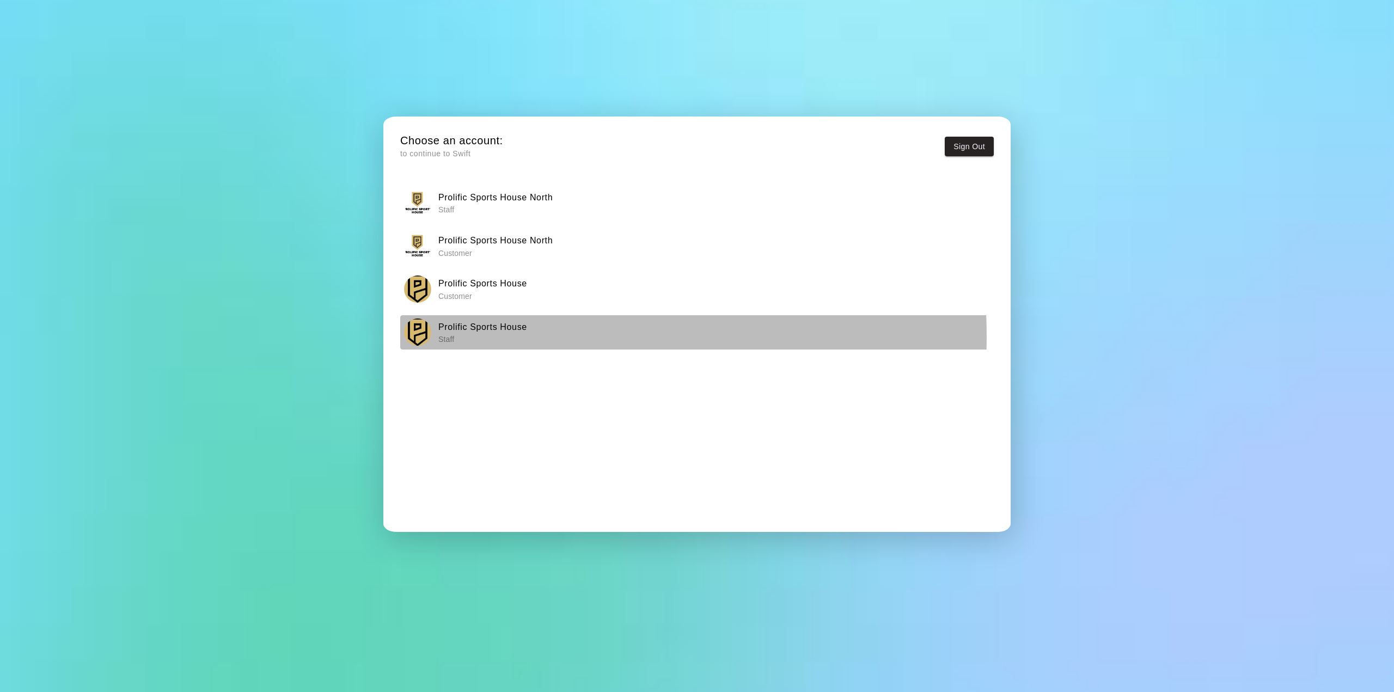
click at [511, 337] on p "Staff" at bounding box center [482, 339] width 89 height 11
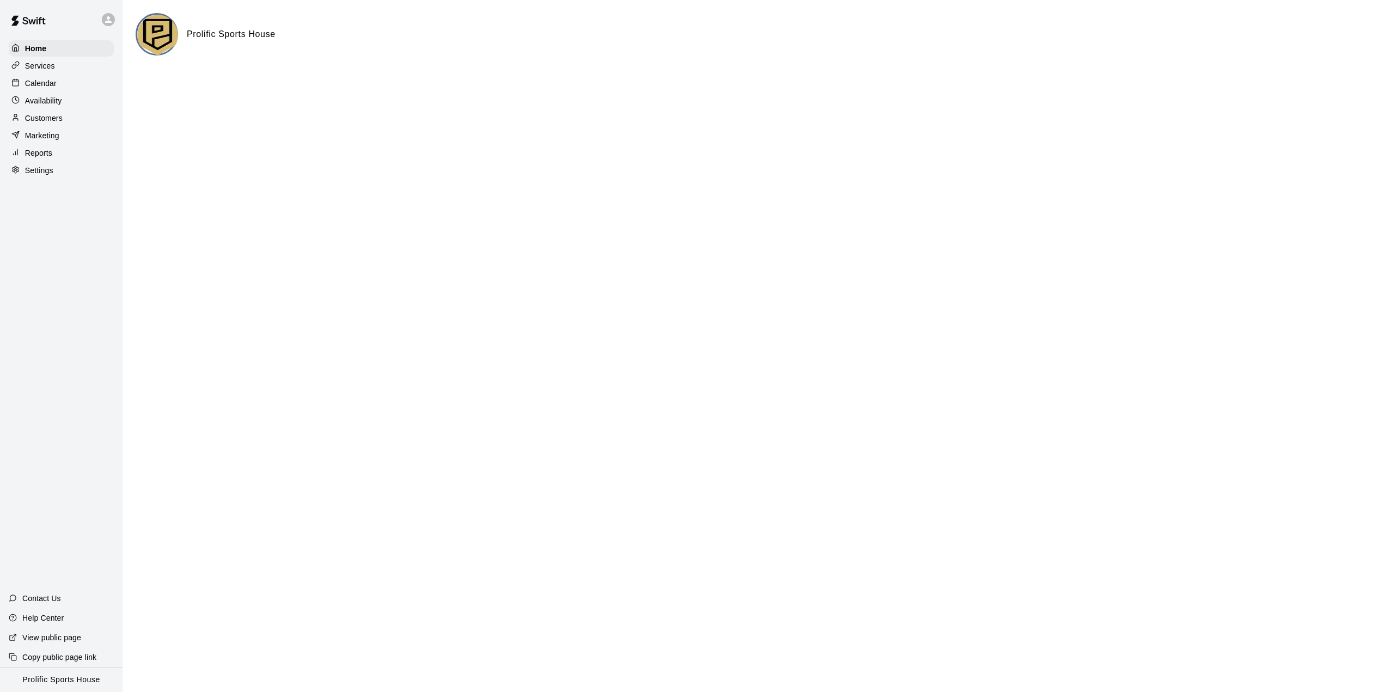
click at [112, 22] on icon at bounding box center [108, 20] width 10 height 10
click at [112, 22] on div at bounding box center [697, 346] width 1394 height 692
click at [112, 22] on icon at bounding box center [108, 20] width 10 height 10
click at [128, 70] on p "Settings" at bounding box center [138, 67] width 28 height 11
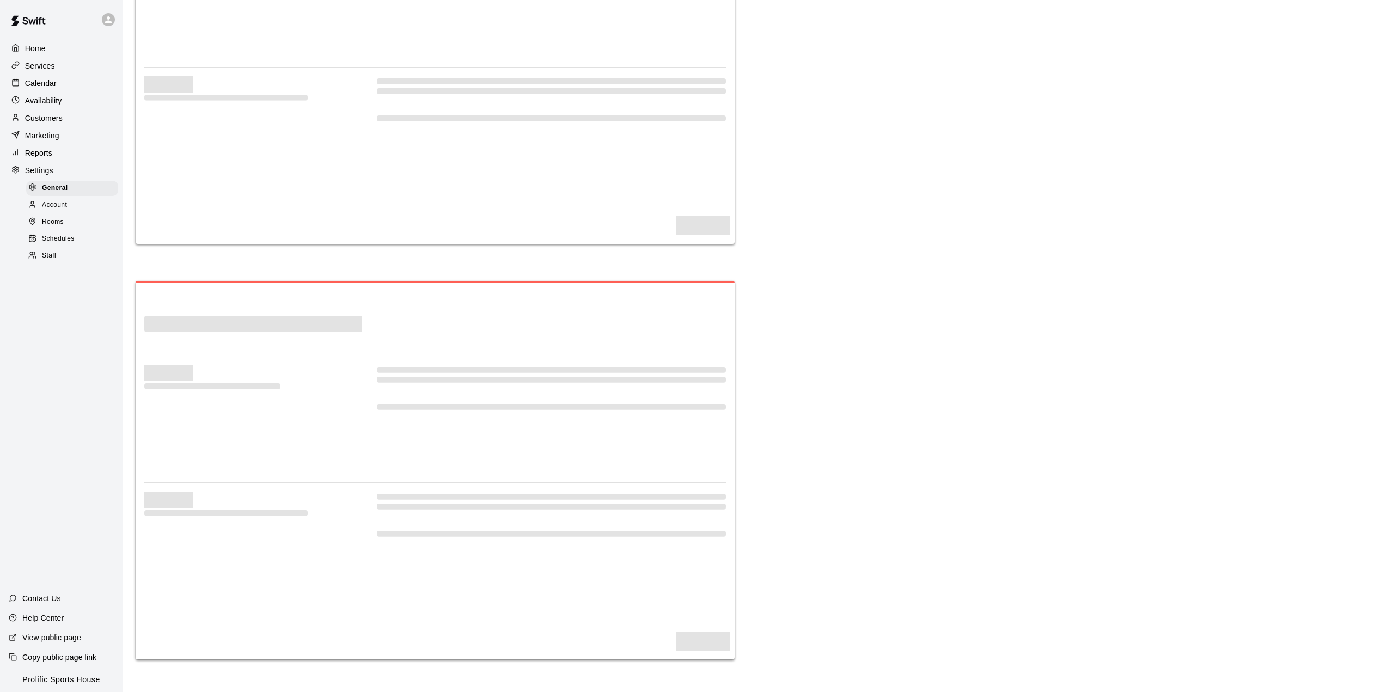
select select "**"
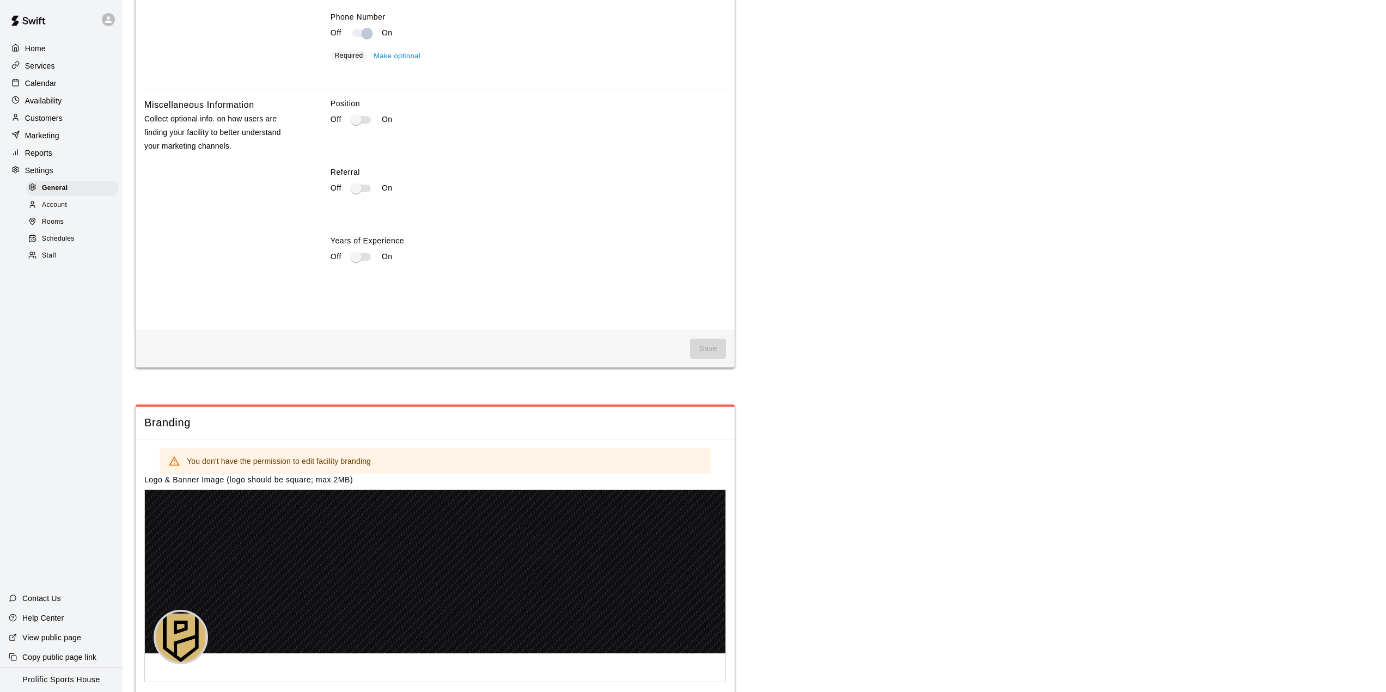
scroll to position [2045, 0]
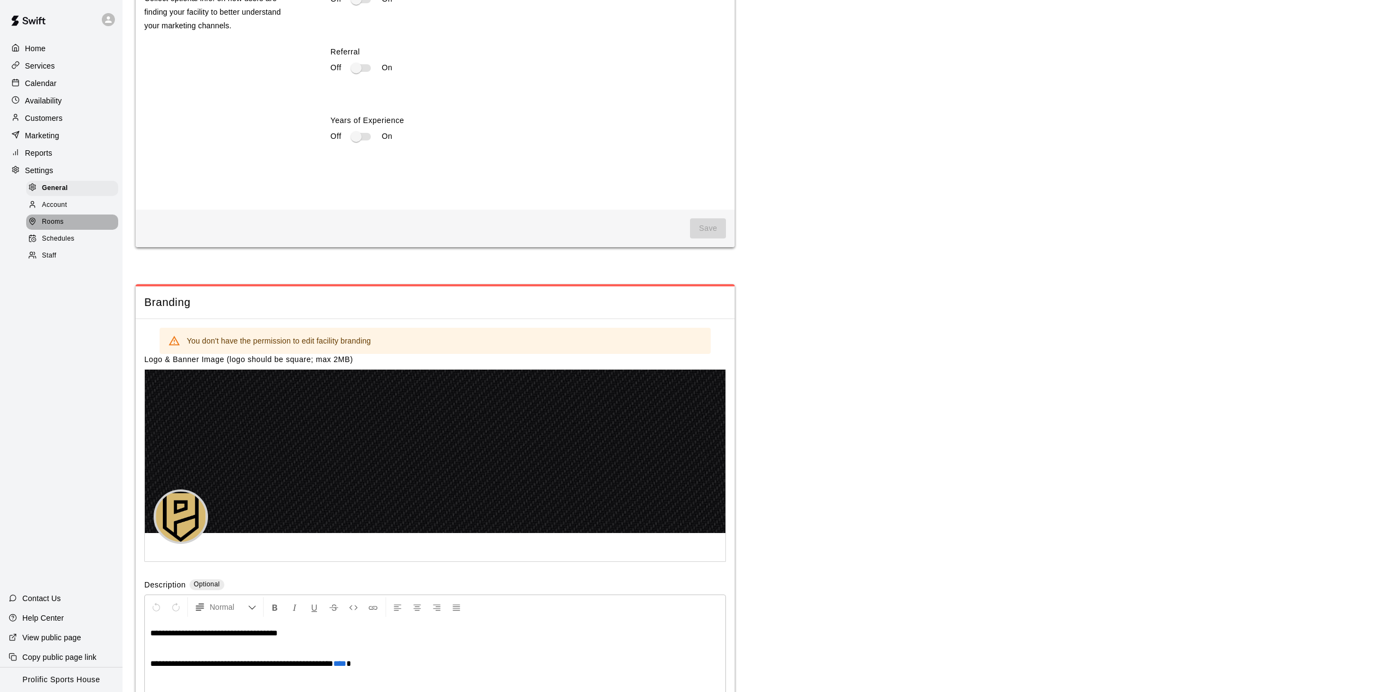
click at [93, 227] on div "Rooms" at bounding box center [72, 222] width 92 height 15
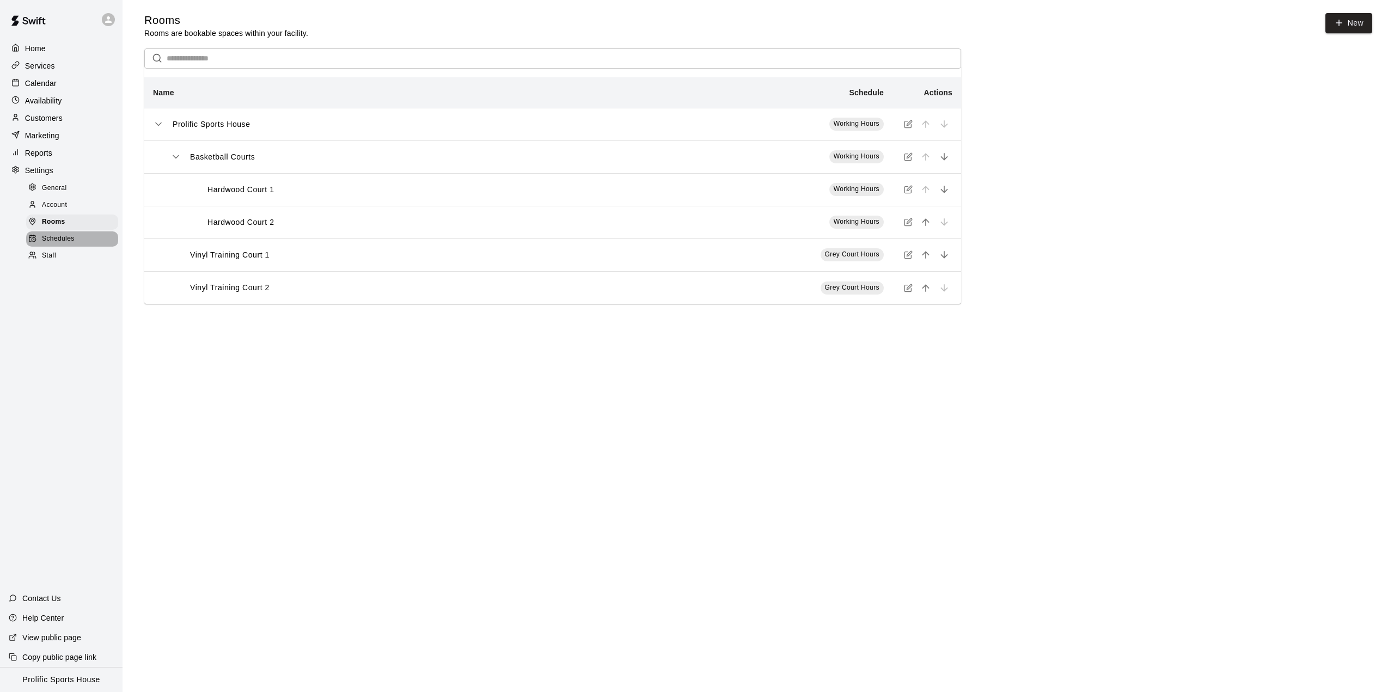
click at [62, 247] on div "Schedules" at bounding box center [72, 238] width 92 height 15
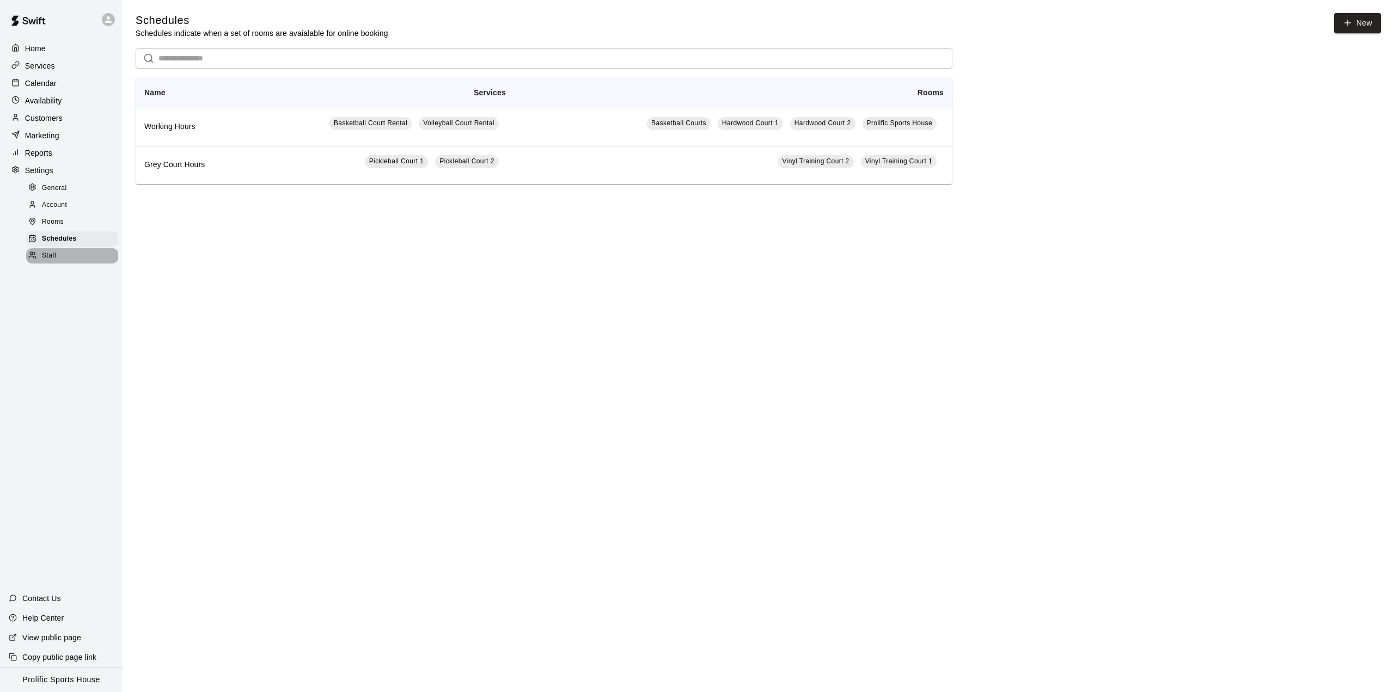
click at [62, 264] on div "Staff" at bounding box center [72, 255] width 92 height 15
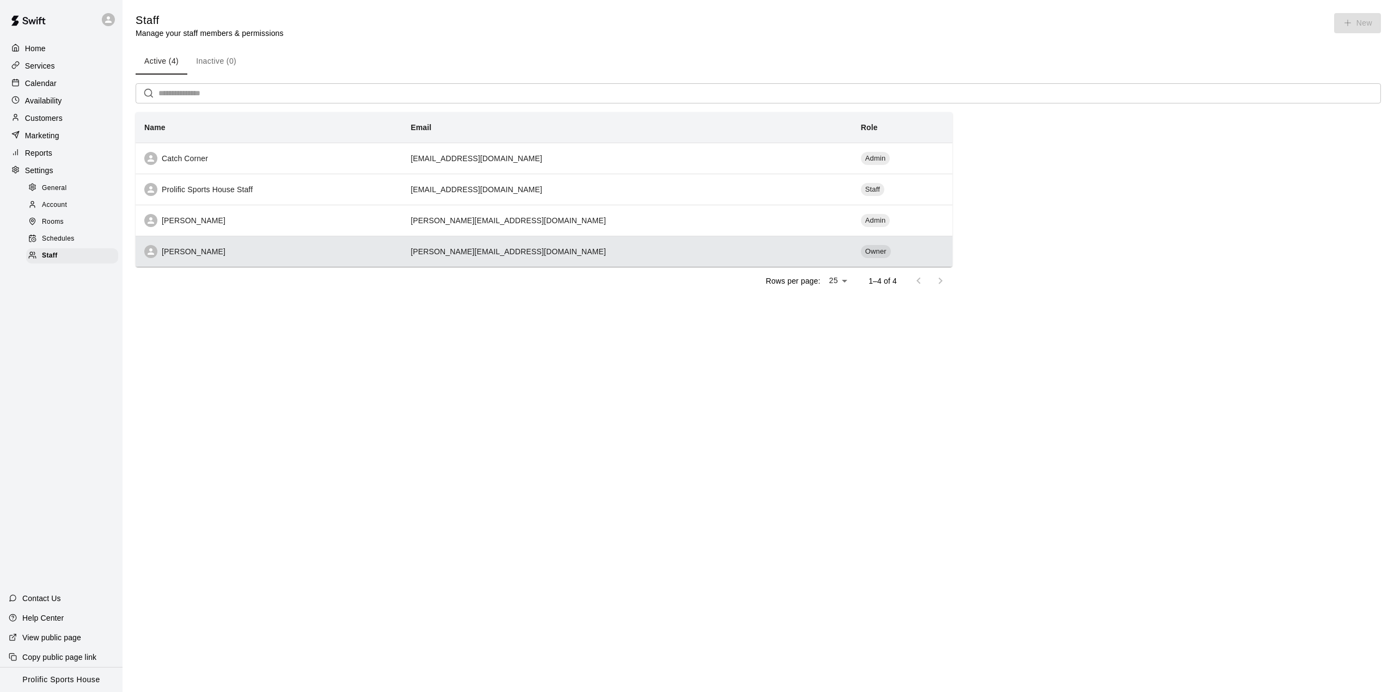
click at [324, 258] on div "[PERSON_NAME]" at bounding box center [268, 251] width 249 height 13
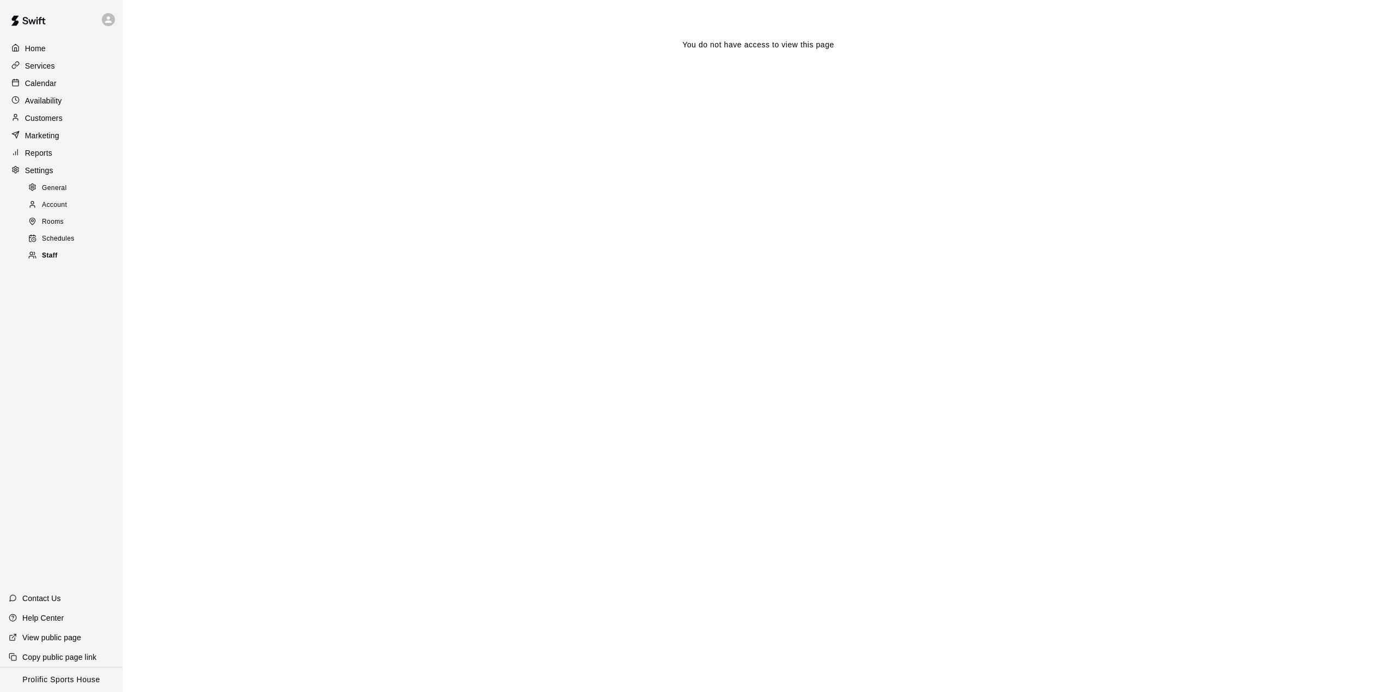
click at [58, 264] on div "Staff" at bounding box center [72, 255] width 92 height 15
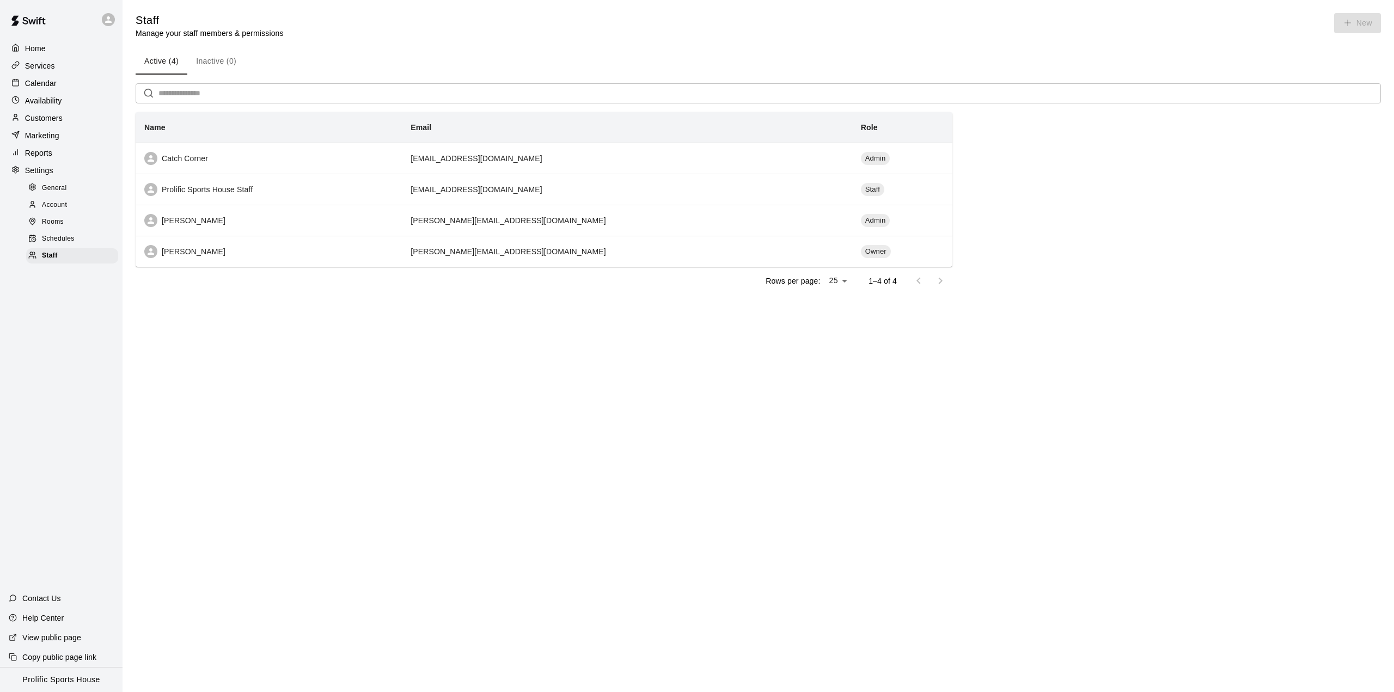
click at [71, 152] on div "Reports" at bounding box center [61, 153] width 105 height 16
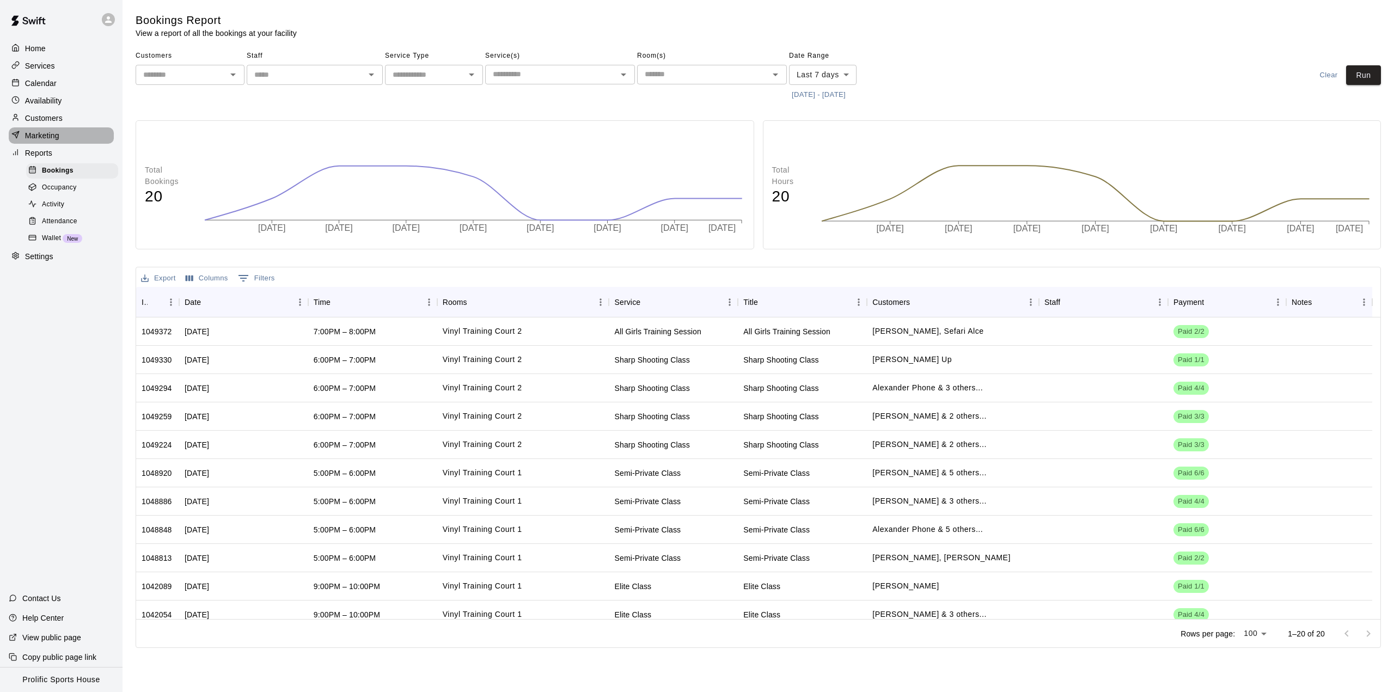
click at [75, 135] on div "Marketing" at bounding box center [61, 135] width 105 height 16
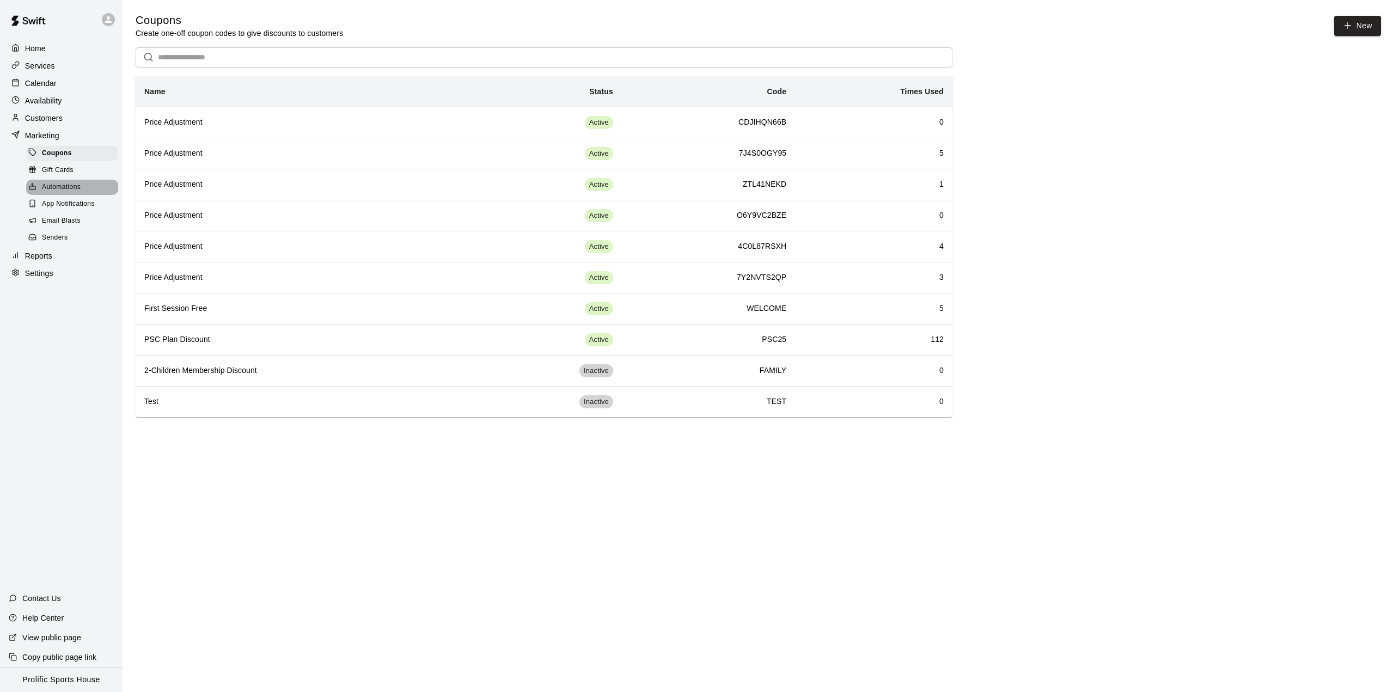
click at [74, 191] on span "Automations" at bounding box center [61, 187] width 39 height 11
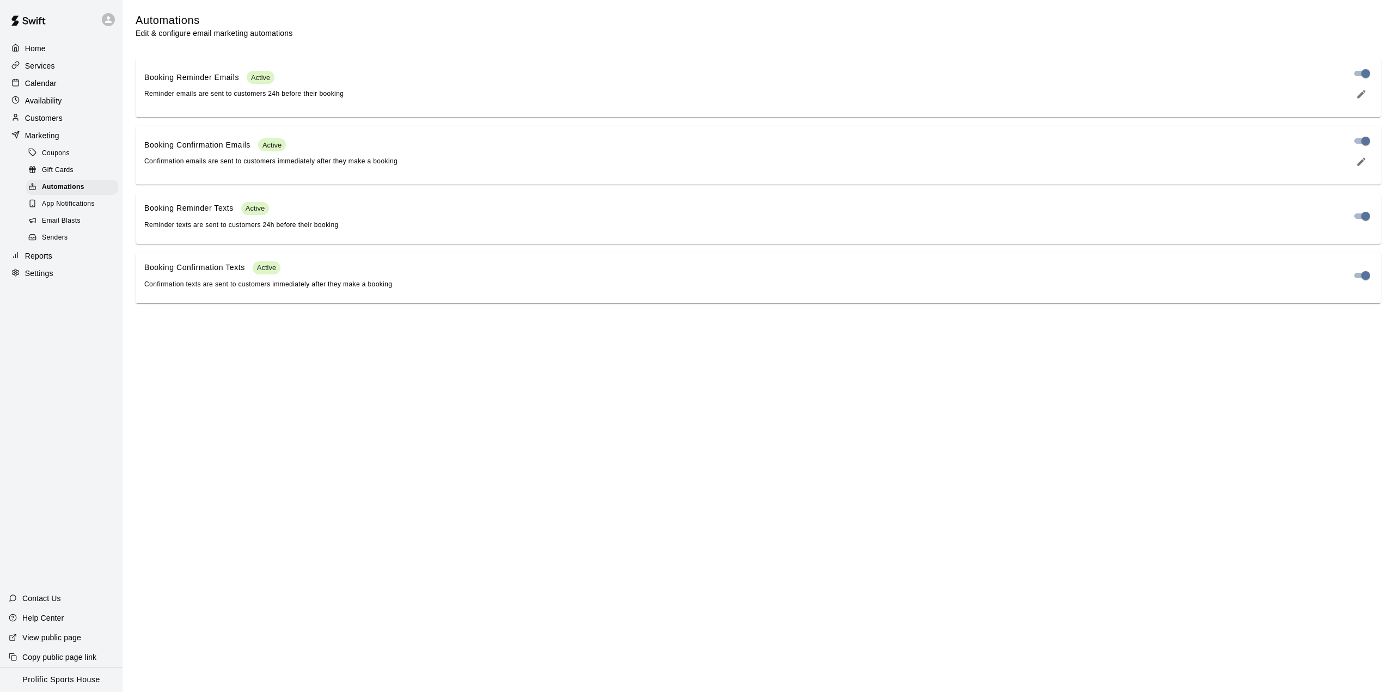
click at [74, 210] on span "App Notifications" at bounding box center [68, 204] width 53 height 11
